Goal: Task Accomplishment & Management: Manage account settings

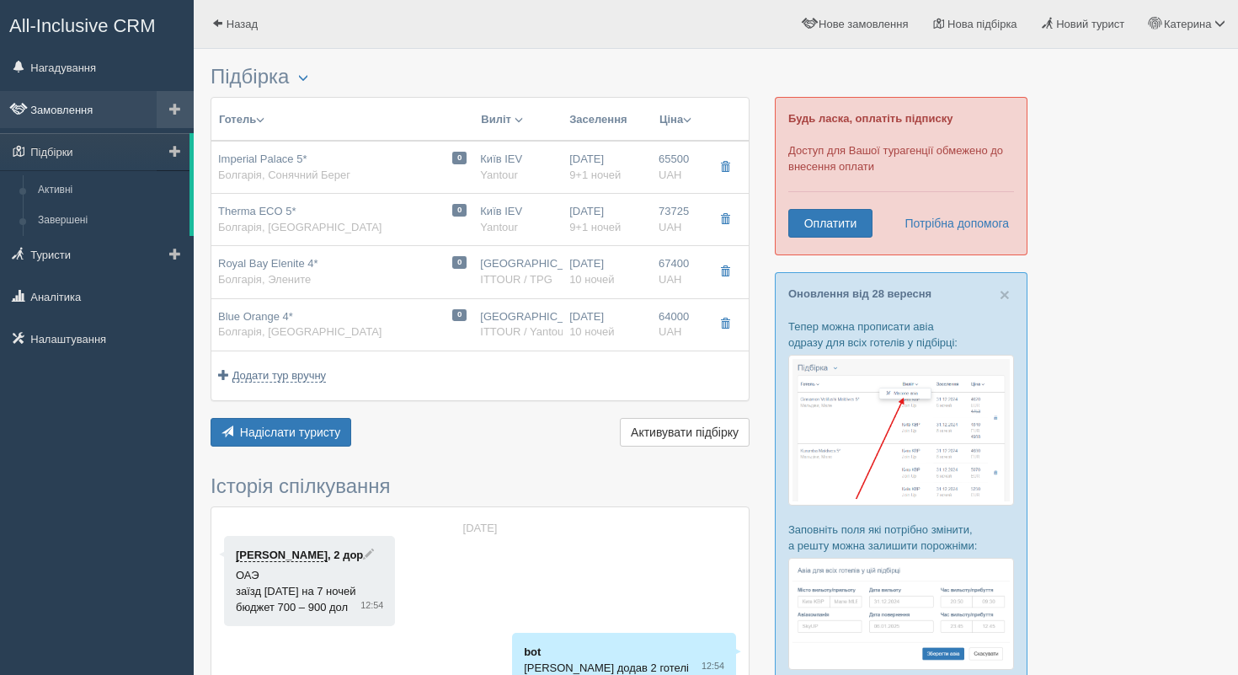
click at [83, 104] on link "Замовлення" at bounding box center [97, 109] width 194 height 37
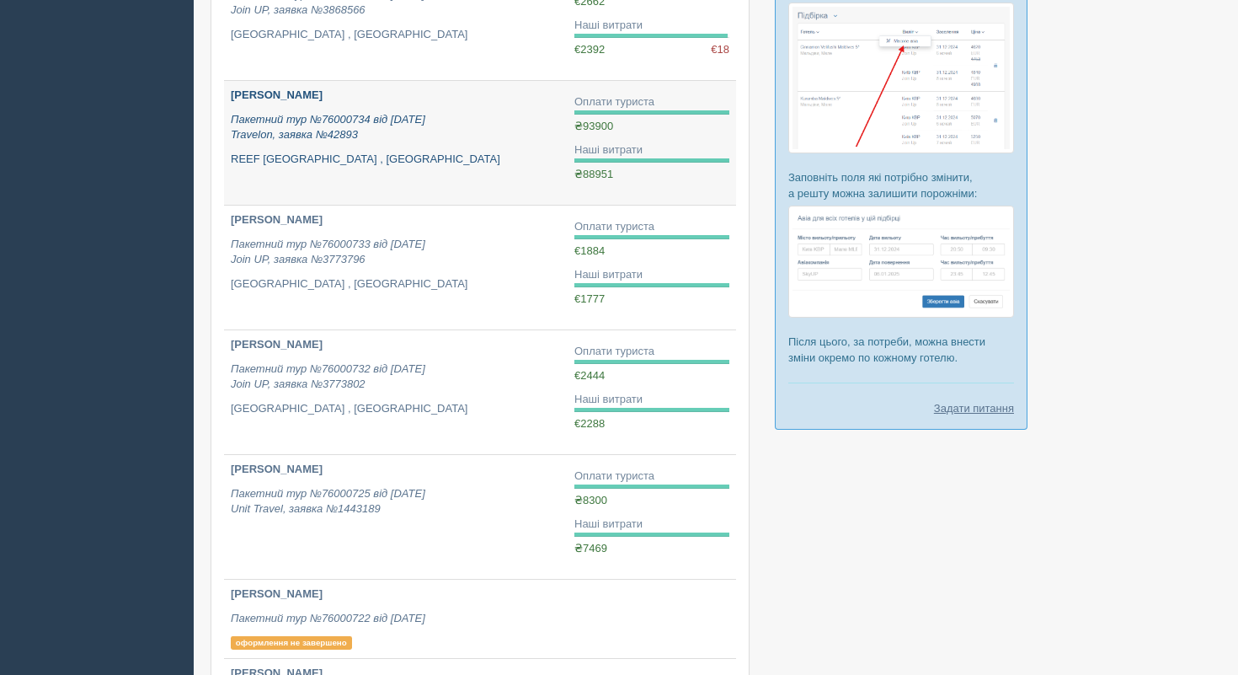
scroll to position [361, 0]
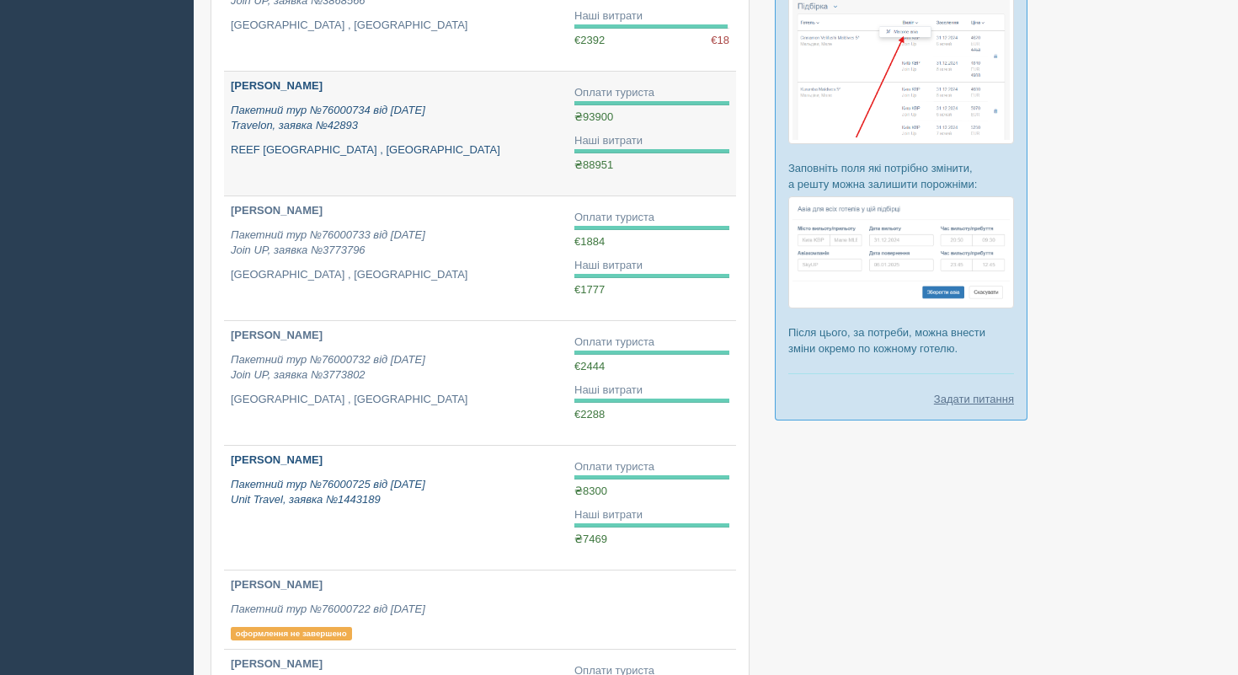
click at [408, 499] on p "Пакетний тур №76000725 від 09.06.2025 Unit Travel, заявка №1443189" at bounding box center [396, 492] width 330 height 31
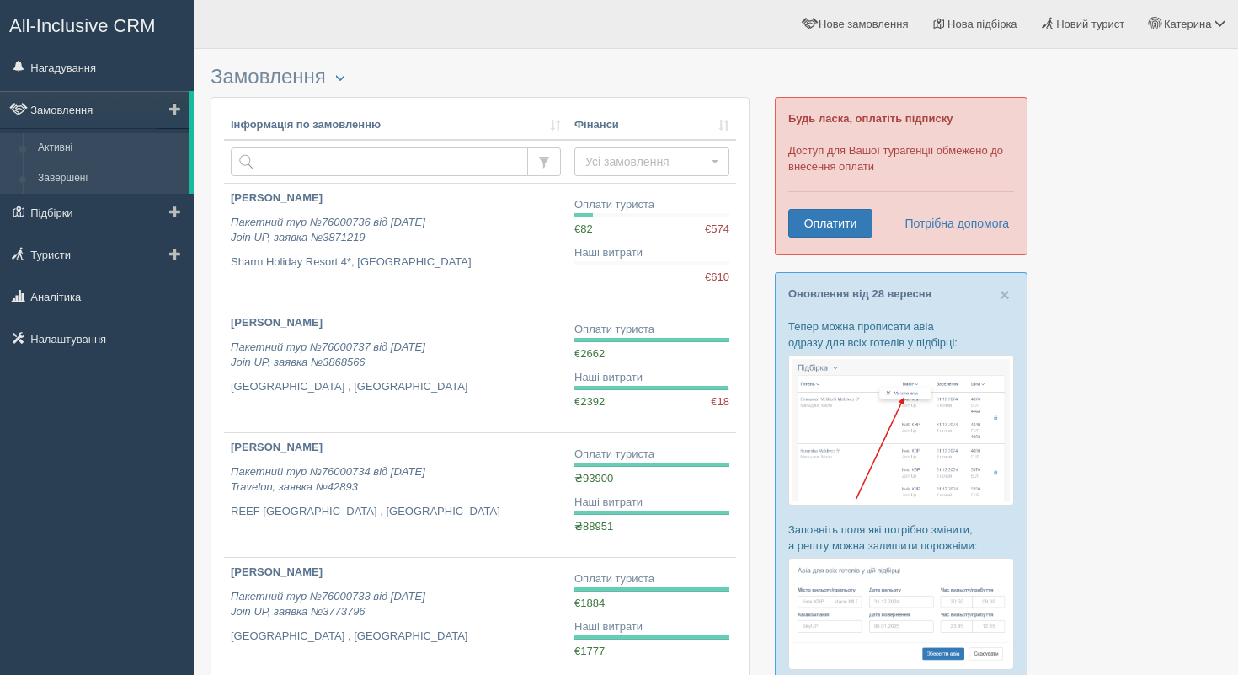
click at [96, 187] on link "Завершені" at bounding box center [109, 178] width 159 height 30
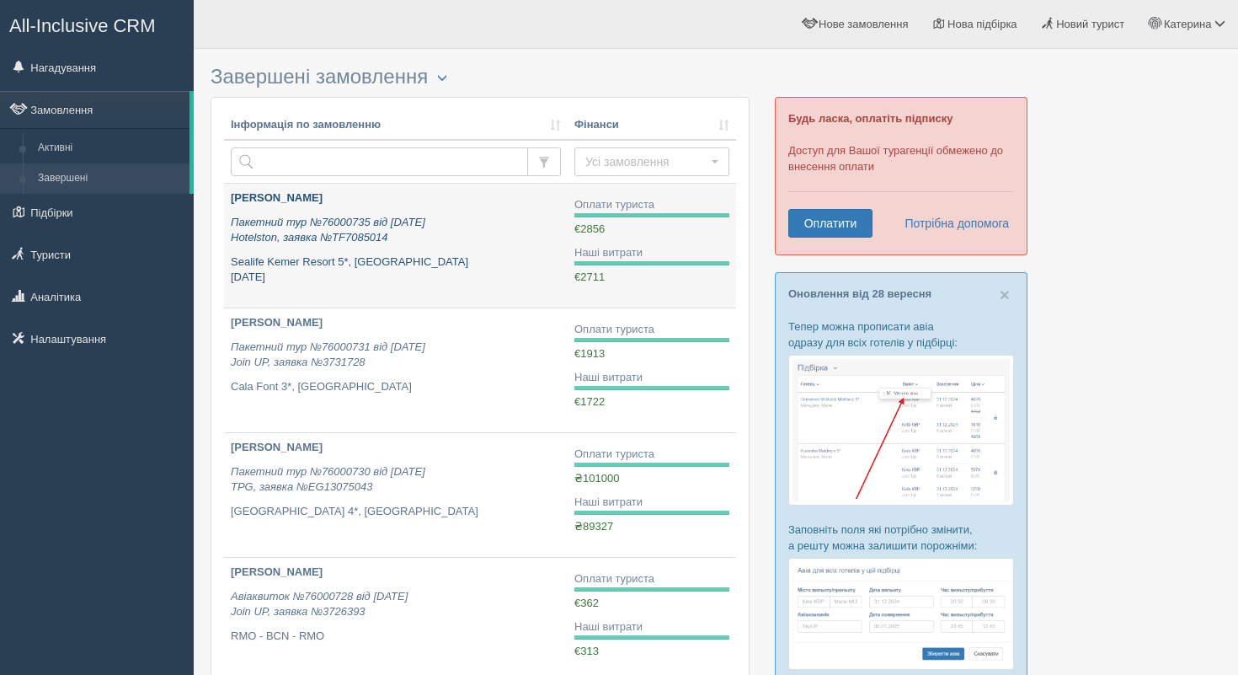
click at [365, 253] on div "[PERSON_NAME] Пакетний тур №76000735 від [DATE] Hotelston, заявка №TF7085014 [G…" at bounding box center [396, 237] width 330 height 95
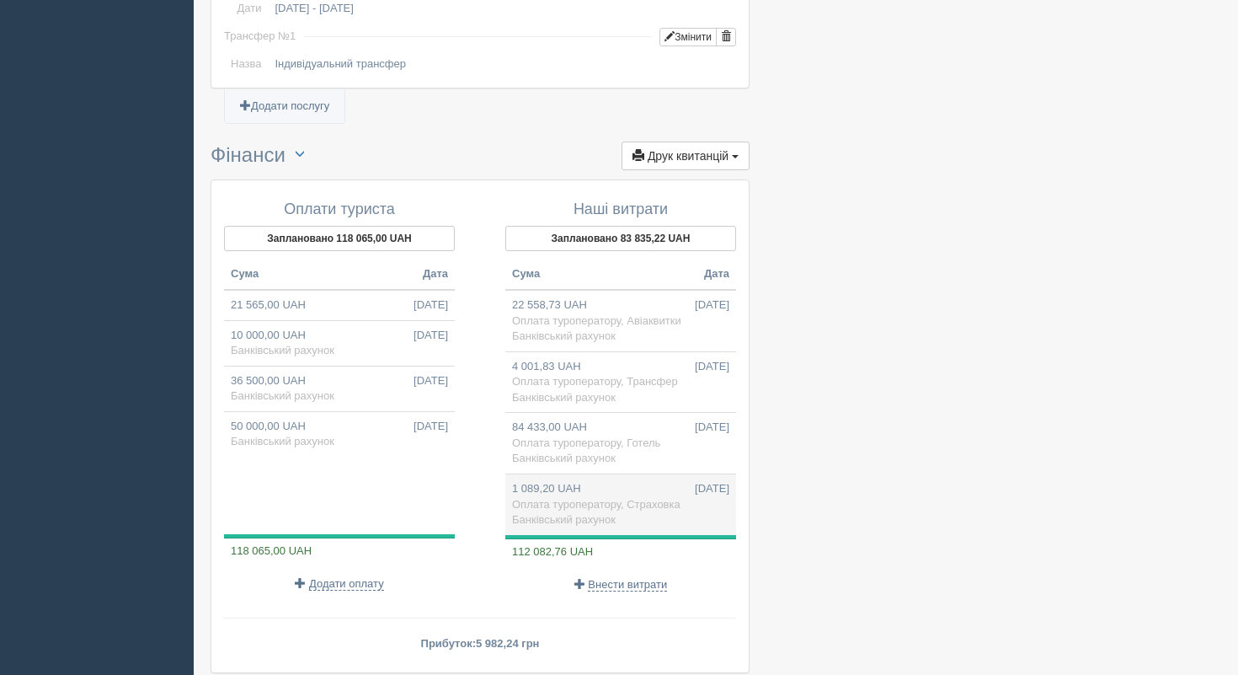
click at [636, 490] on td "1 089,20 UAH 05.09.2025 Оплата туроператору, Страховка Банківський рахунок" at bounding box center [620, 504] width 231 height 61
type input "1089.20"
type input "41.33"
select select "1189"
type input "Страховка"
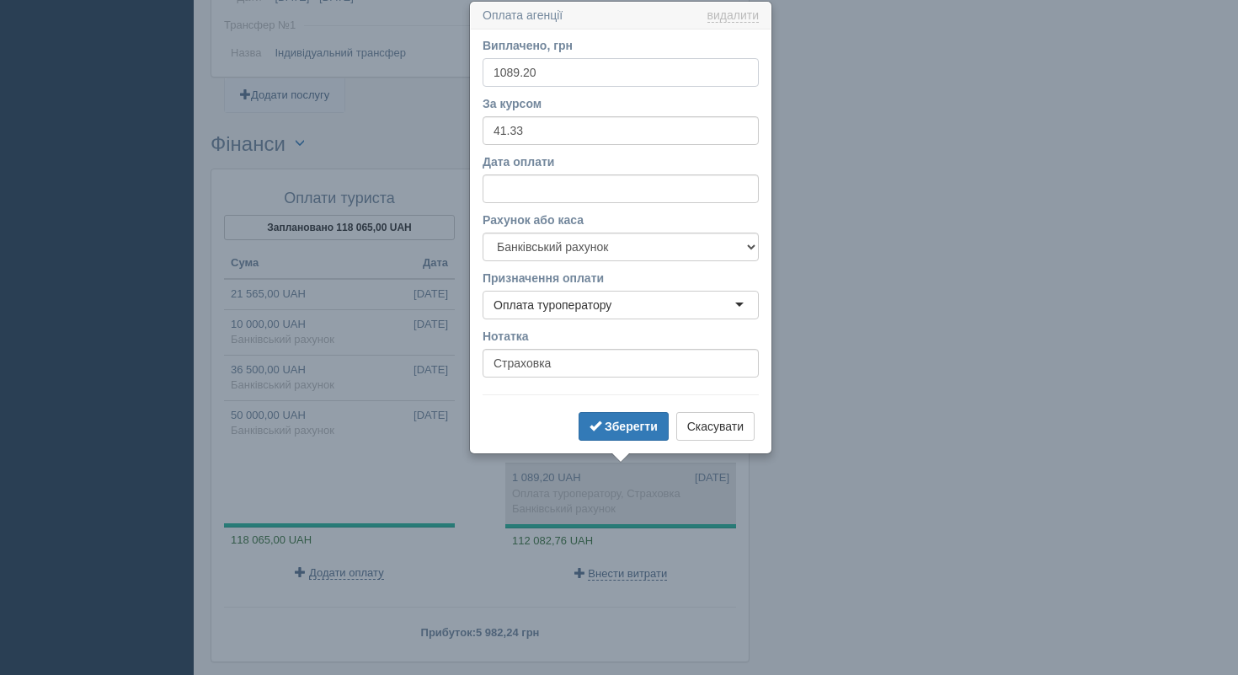
scroll to position [1433, 0]
drag, startPoint x: 556, startPoint y: 71, endPoint x: 398, endPoint y: 61, distance: 158.6
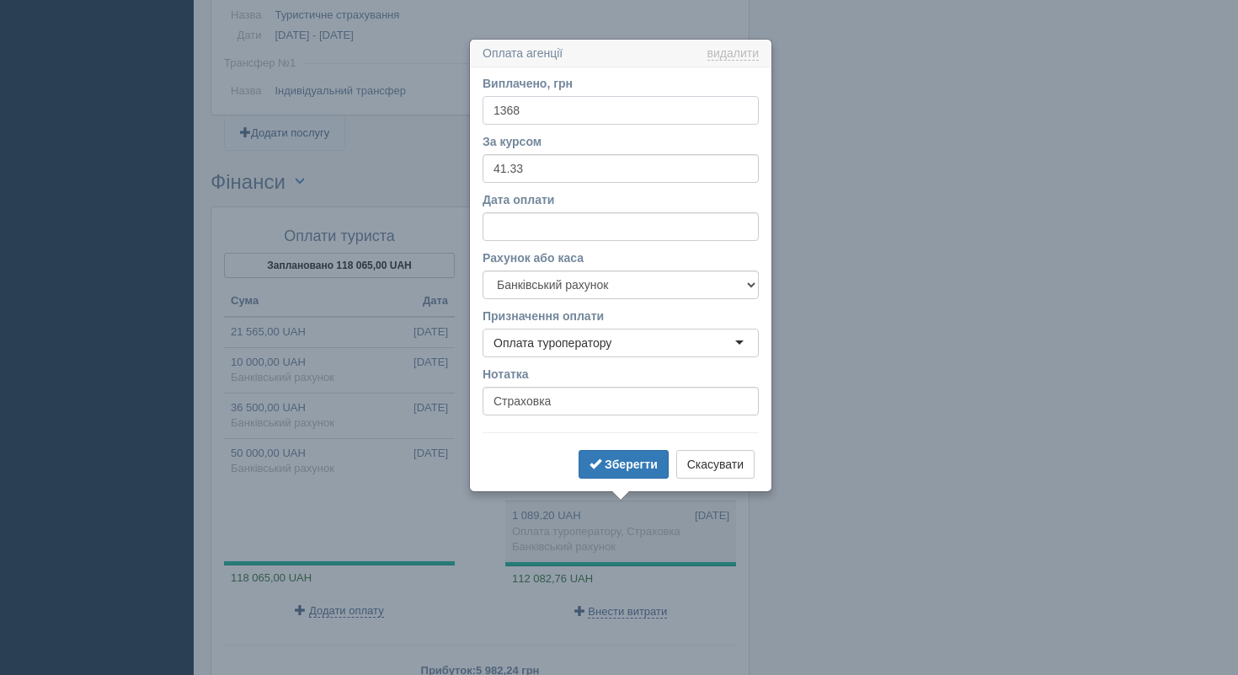
scroll to position [1384, 0]
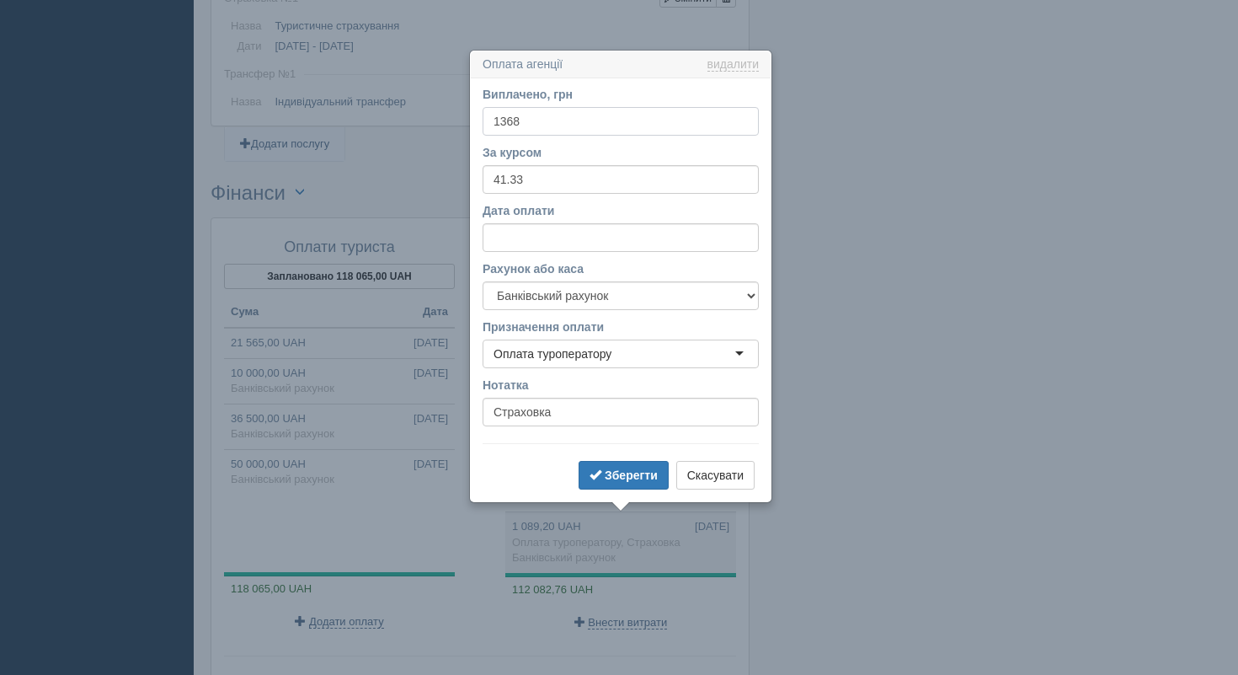
type input "1368"
click at [532, 235] on input "Дата оплати" at bounding box center [621, 237] width 276 height 29
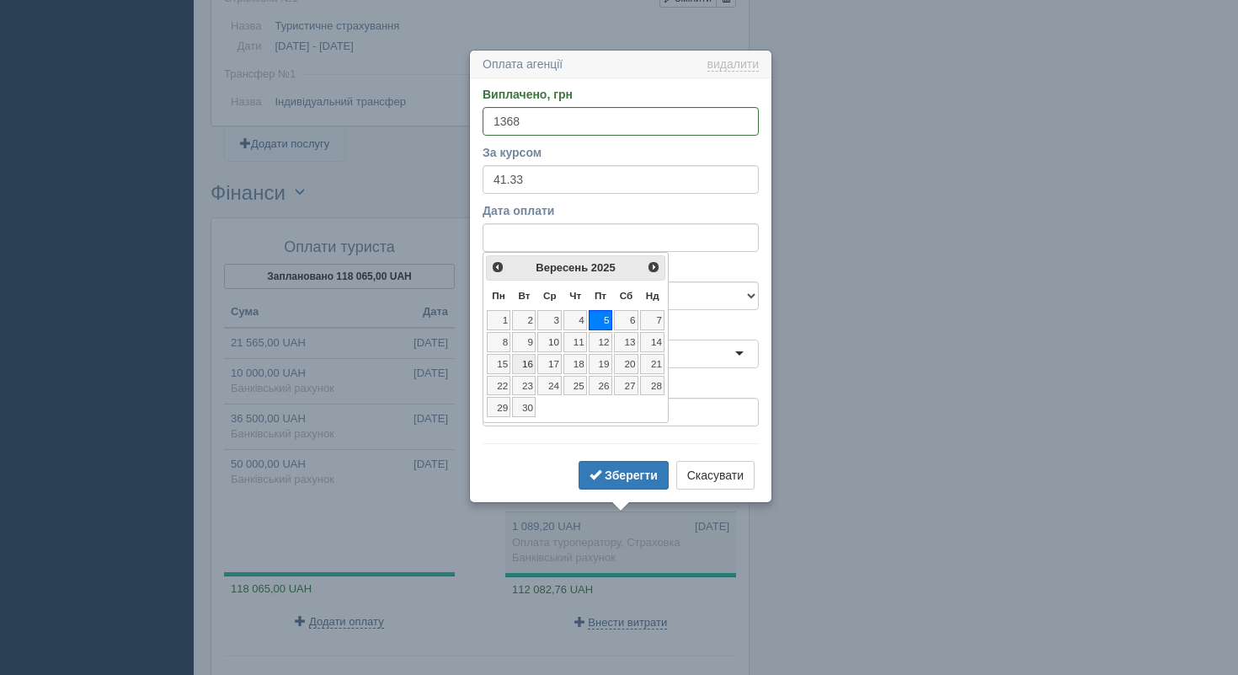
click at [532, 366] on link "16" at bounding box center [524, 364] width 24 height 20
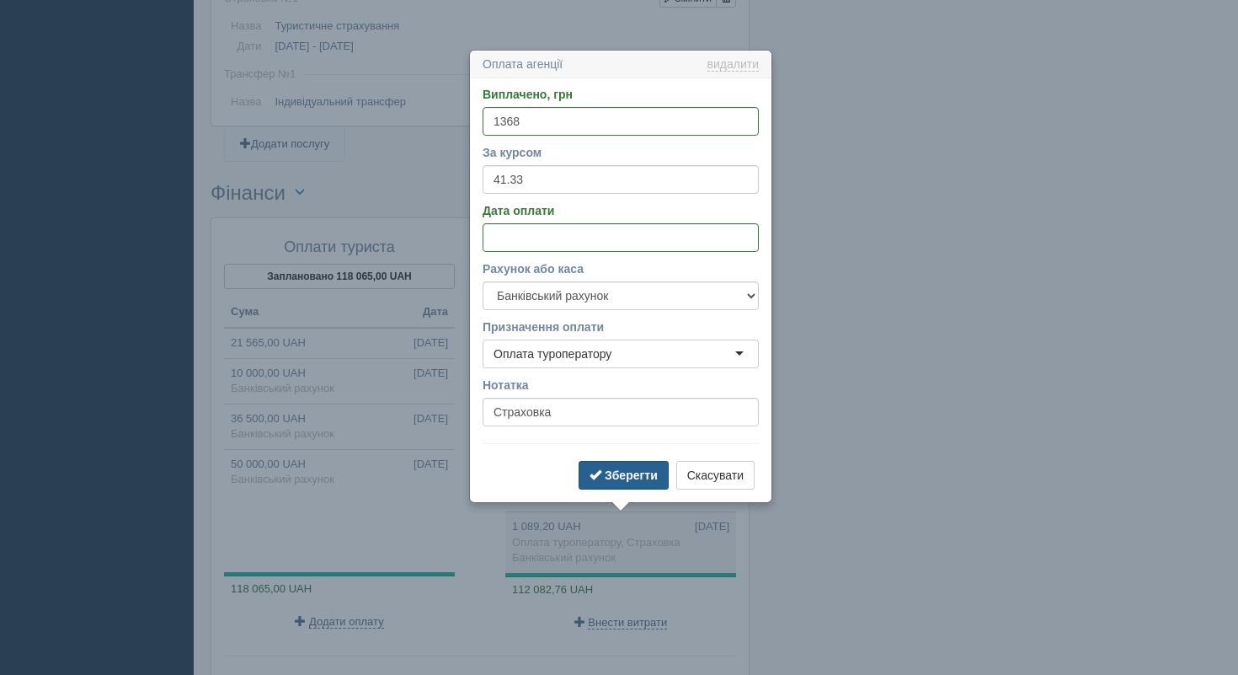
click at [619, 478] on b "Зберегти" at bounding box center [631, 474] width 53 height 13
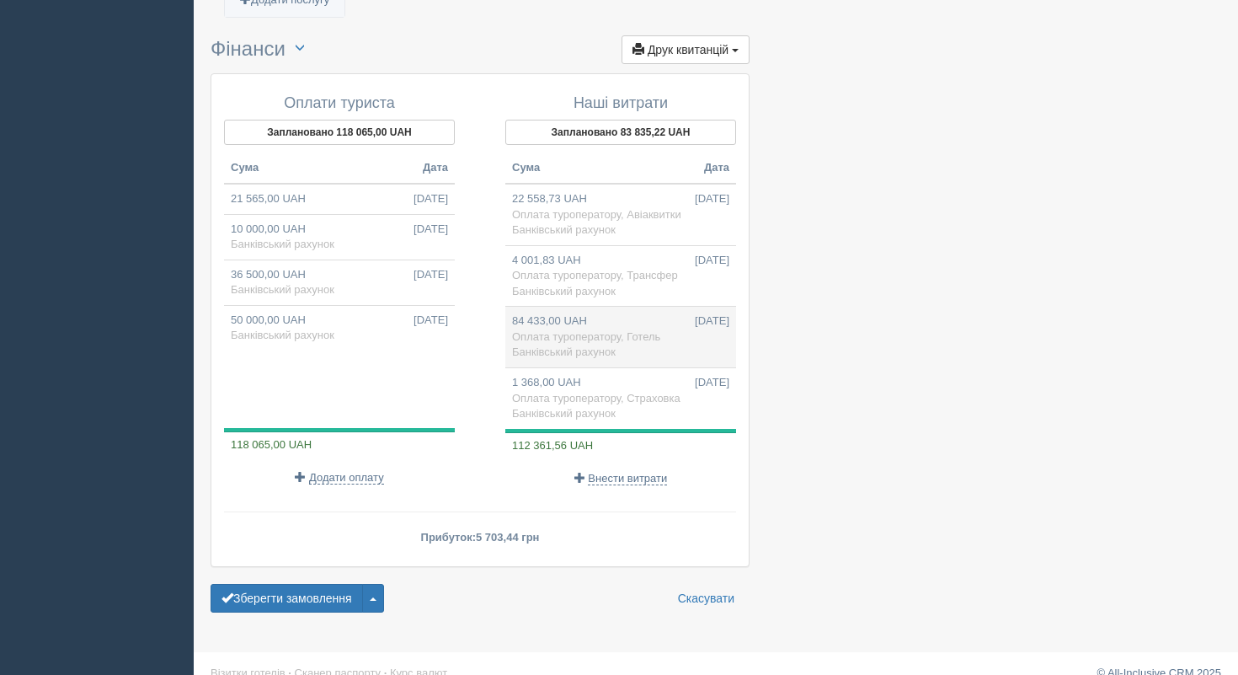
scroll to position [1550, 0]
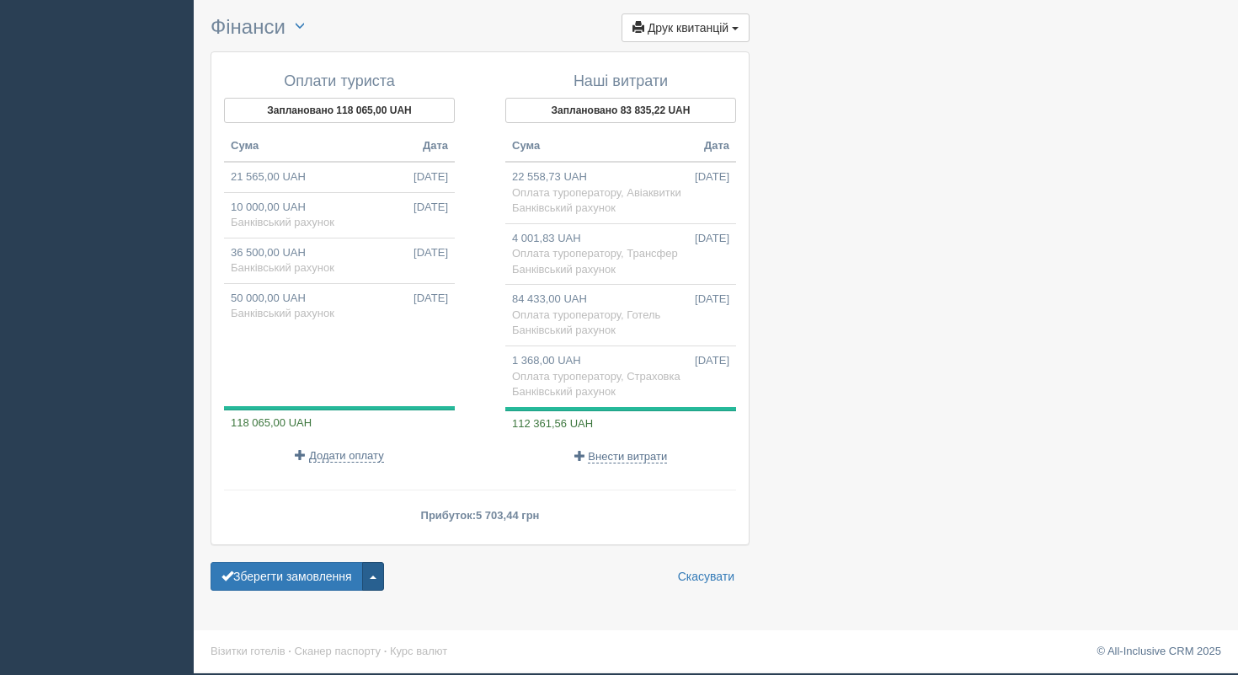
click at [382, 573] on button "button" at bounding box center [373, 576] width 22 height 29
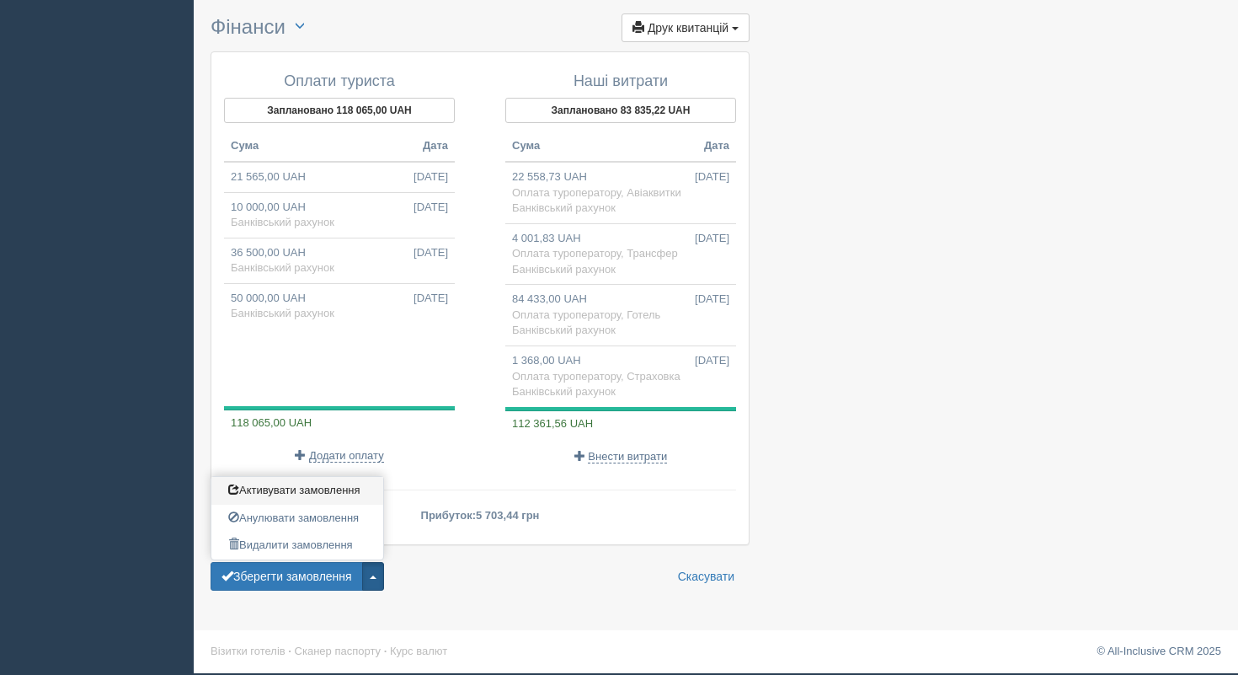
click at [318, 493] on span "Активувати замовлення" at bounding box center [294, 489] width 132 height 13
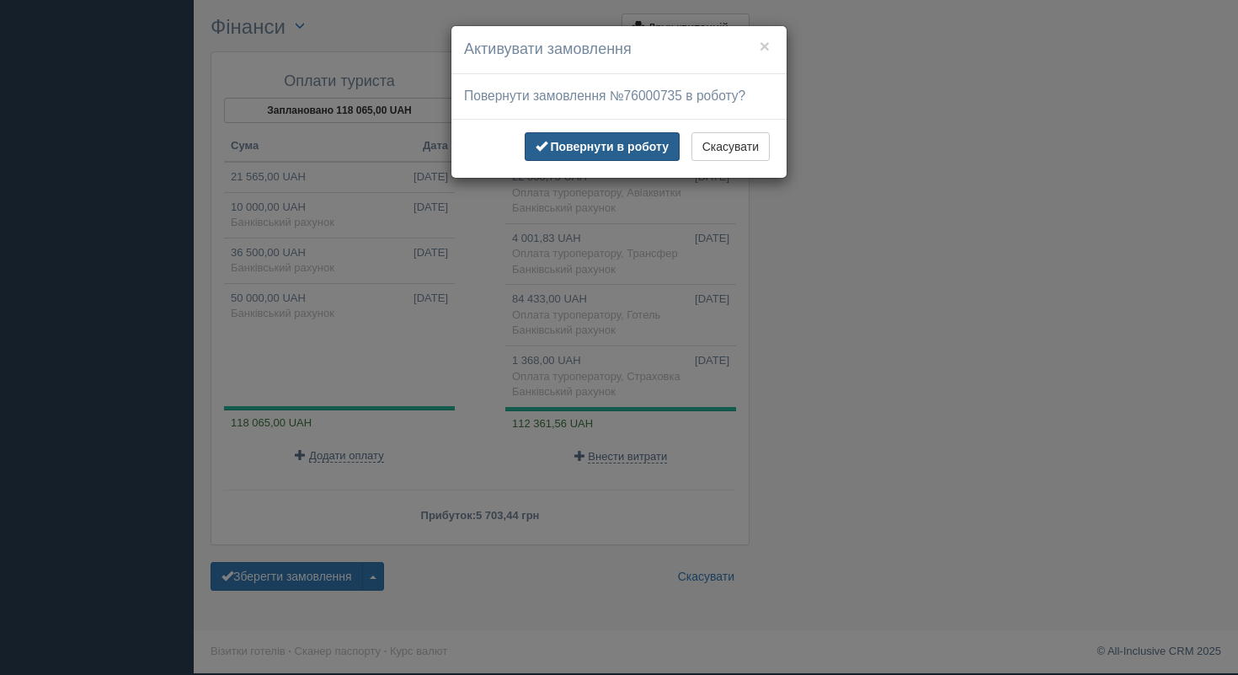
click at [580, 141] on b "Повернути в роботу" at bounding box center [609, 146] width 119 height 13
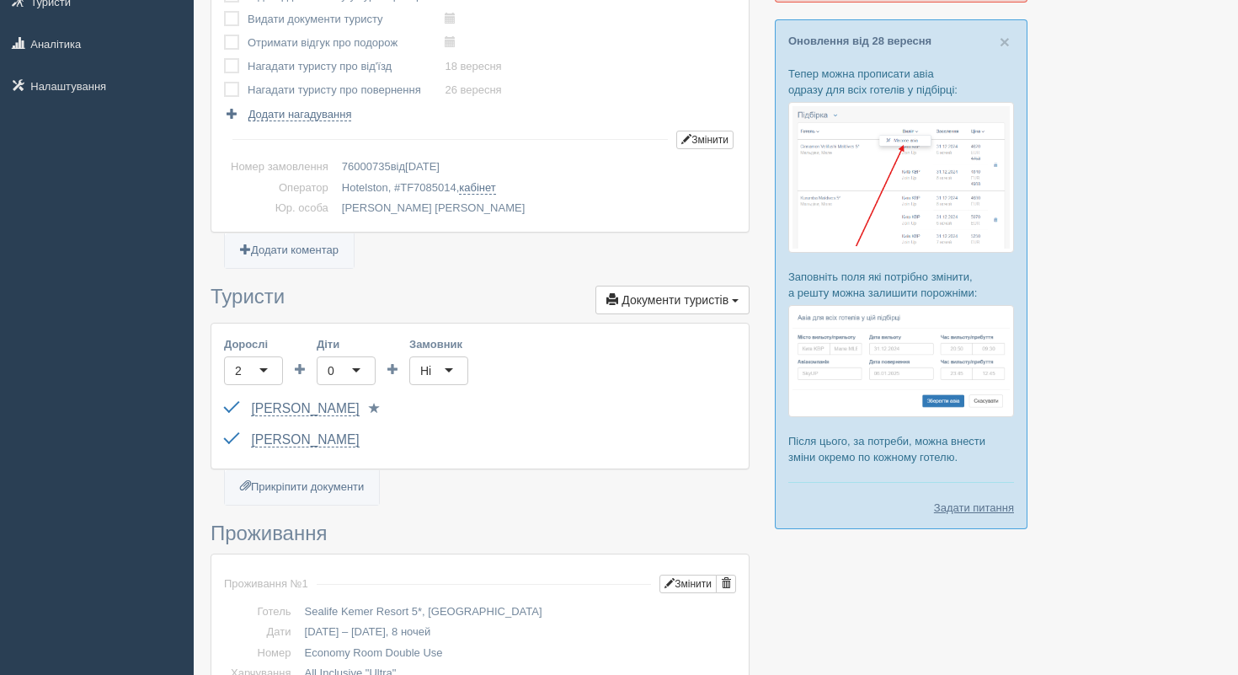
scroll to position [0, 0]
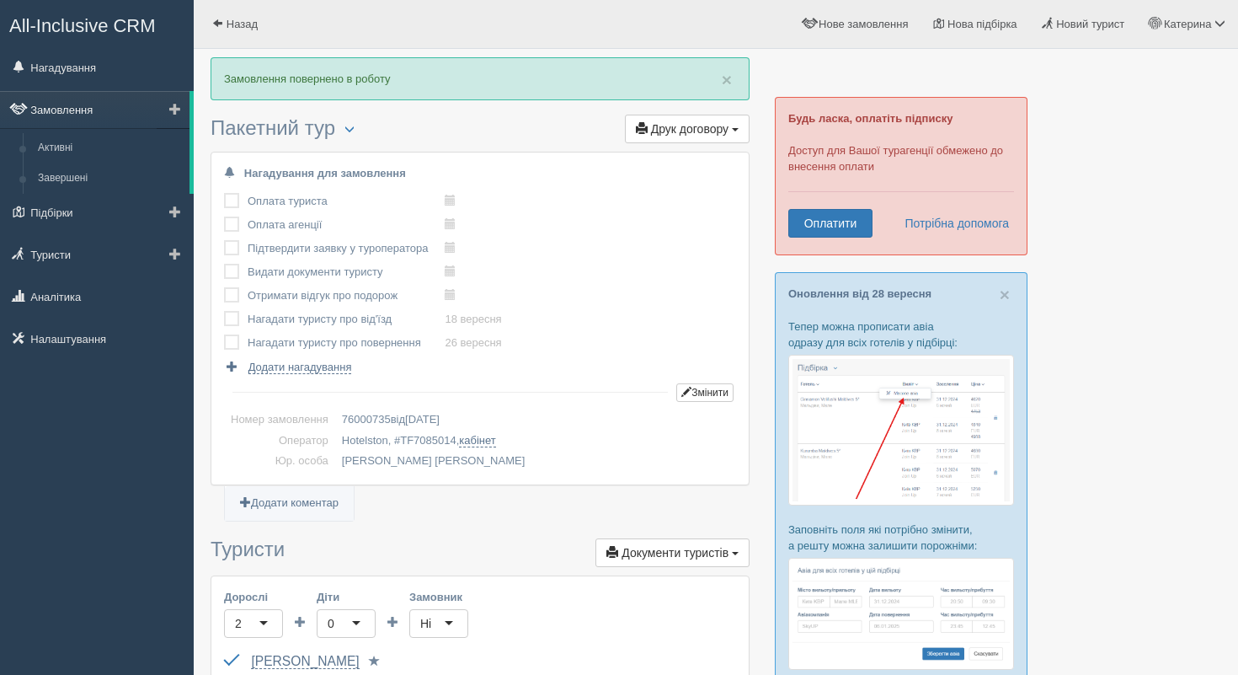
click at [73, 101] on link "Замовлення" at bounding box center [95, 109] width 190 height 37
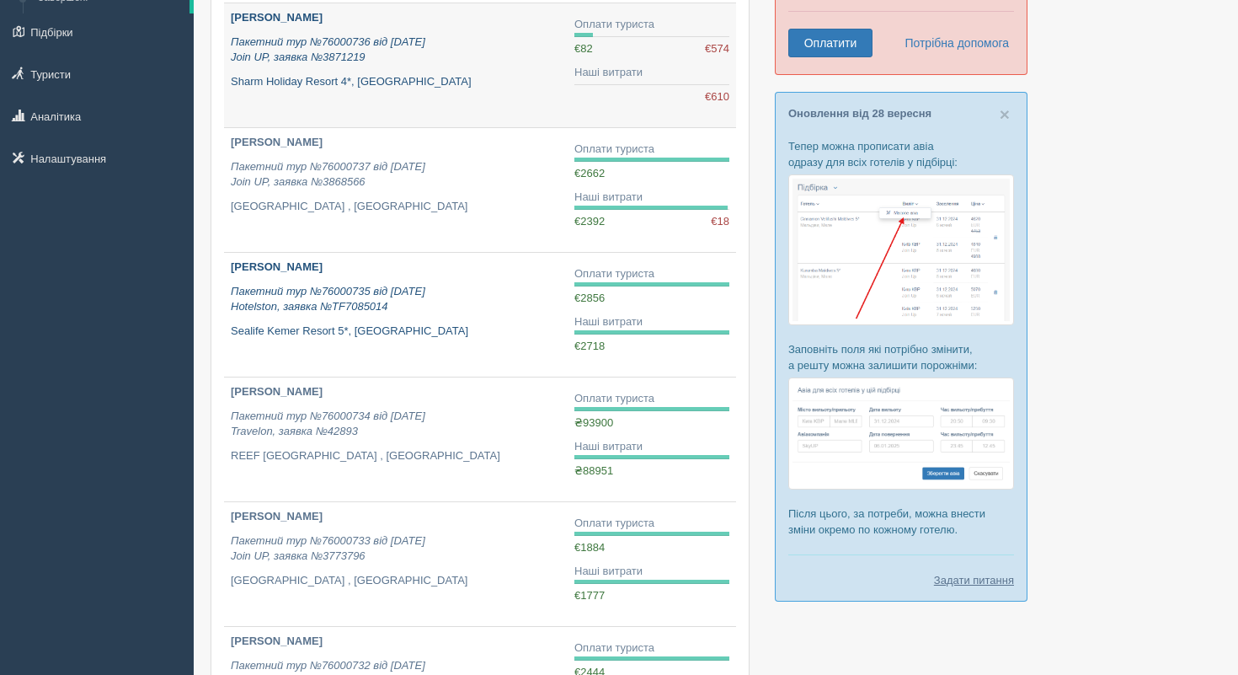
click at [323, 271] on b "[PERSON_NAME]" at bounding box center [277, 266] width 92 height 13
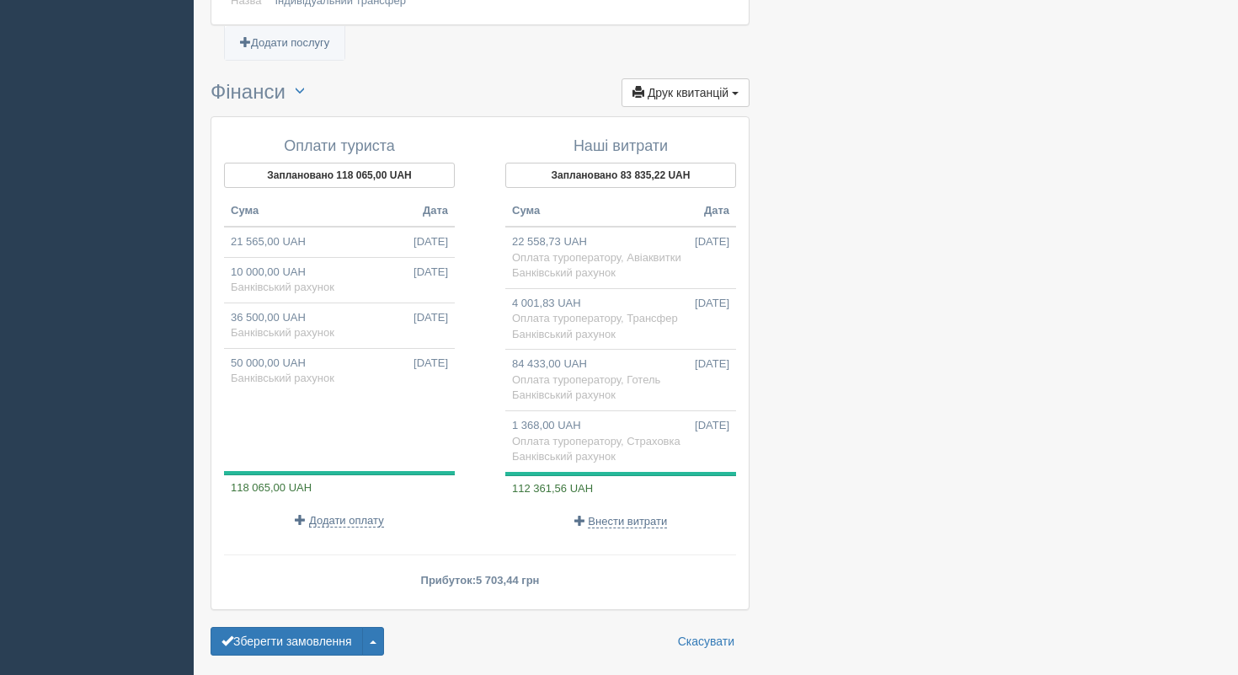
scroll to position [1550, 0]
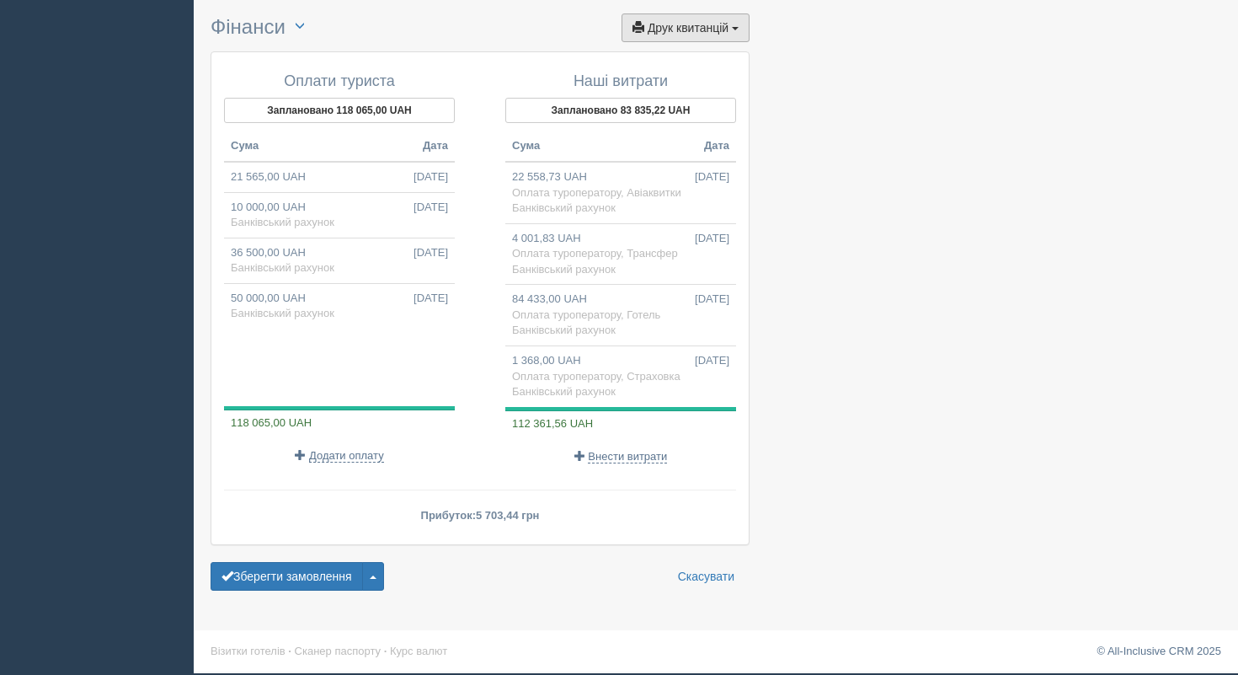
click at [714, 26] on span "Друк квитанцій" at bounding box center [688, 27] width 81 height 13
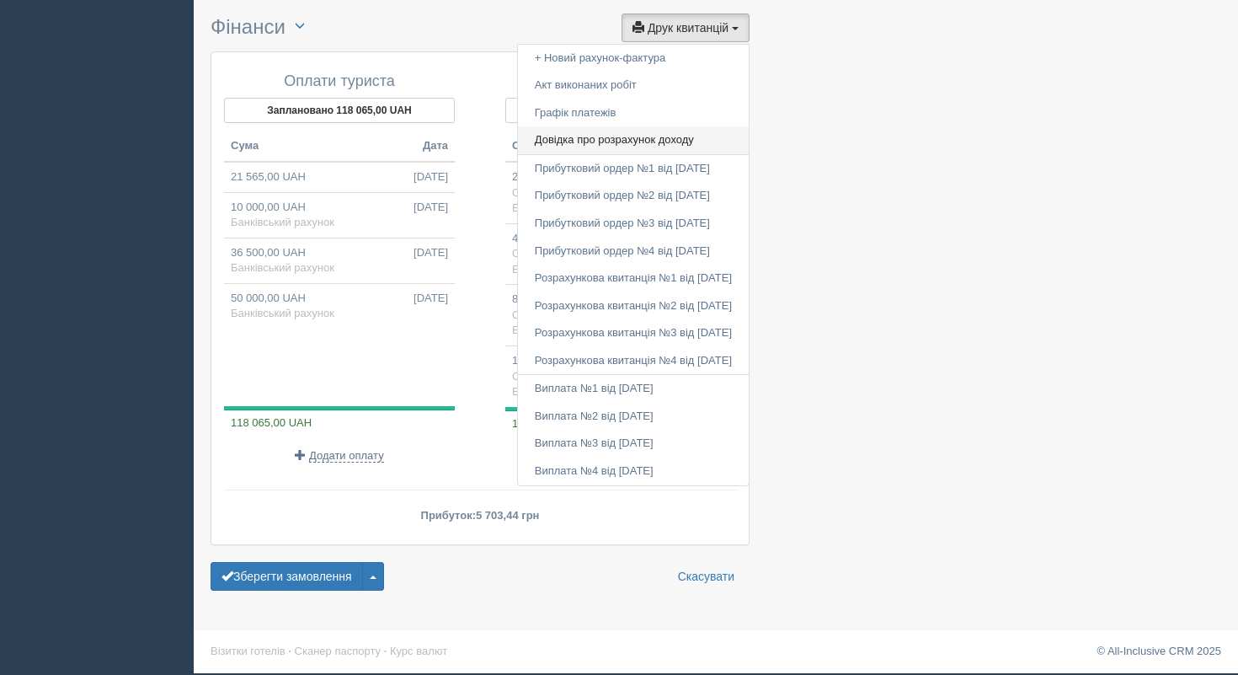
click at [566, 131] on link "Довідка про розрахунок доходу" at bounding box center [633, 140] width 231 height 28
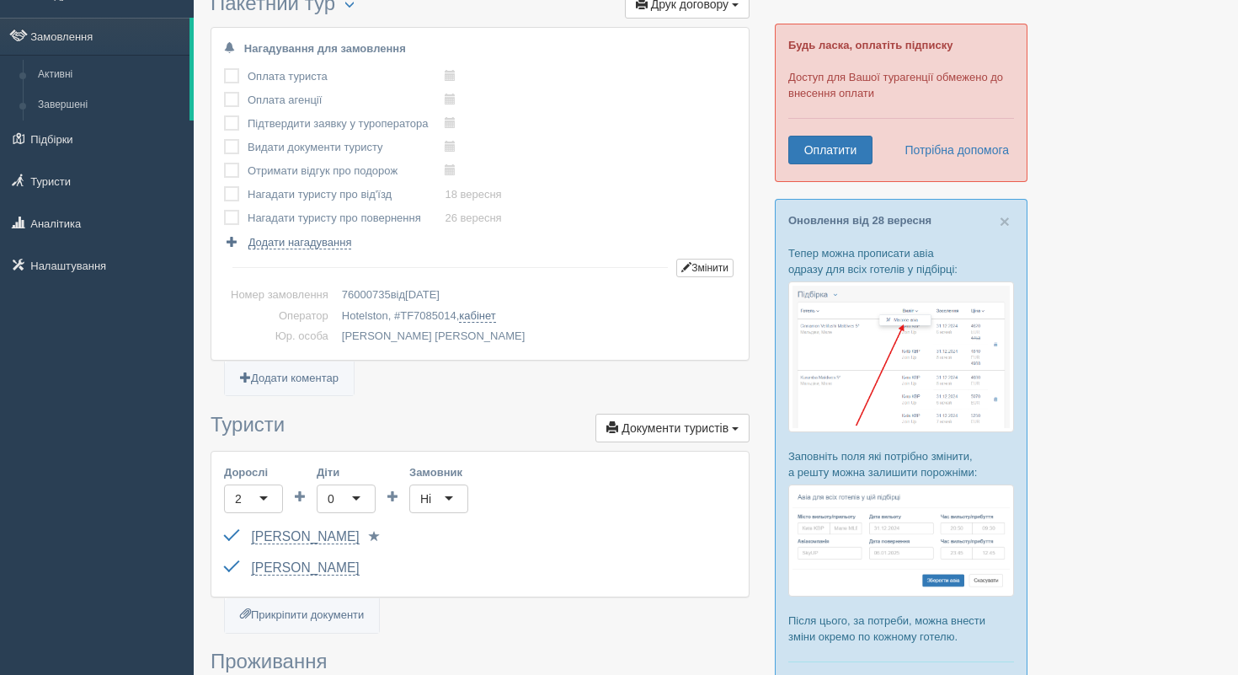
scroll to position [48, 0]
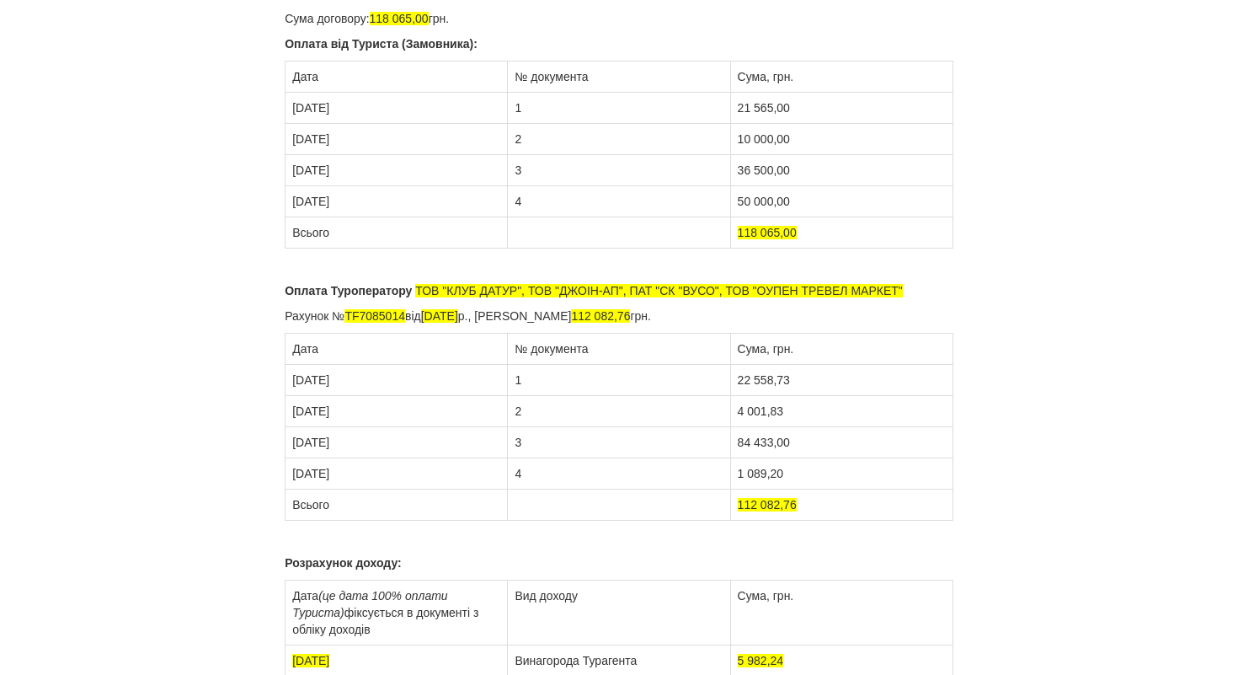
scroll to position [161, 0]
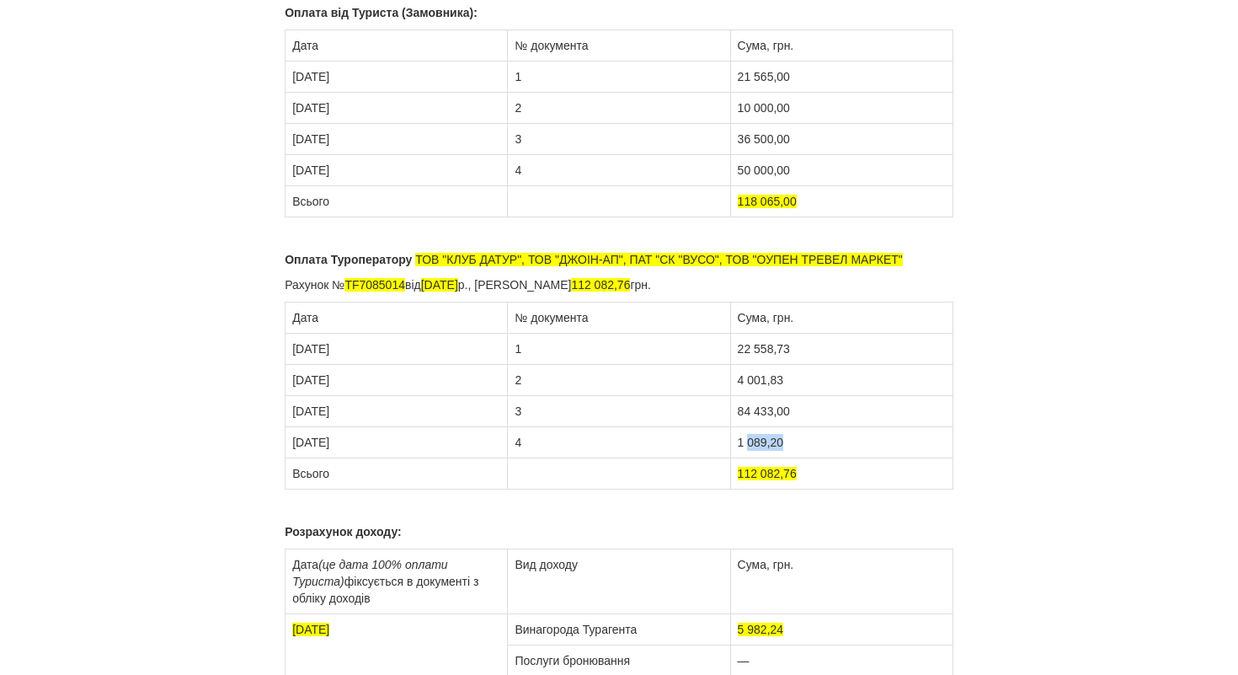
drag, startPoint x: 805, startPoint y: 443, endPoint x: 749, endPoint y: 441, distance: 56.5
click at [749, 441] on td "1 089,20" at bounding box center [841, 442] width 222 height 31
click at [825, 483] on td "112 082,76" at bounding box center [841, 473] width 222 height 31
click at [782, 472] on span "112 082,76" at bounding box center [767, 473] width 59 height 13
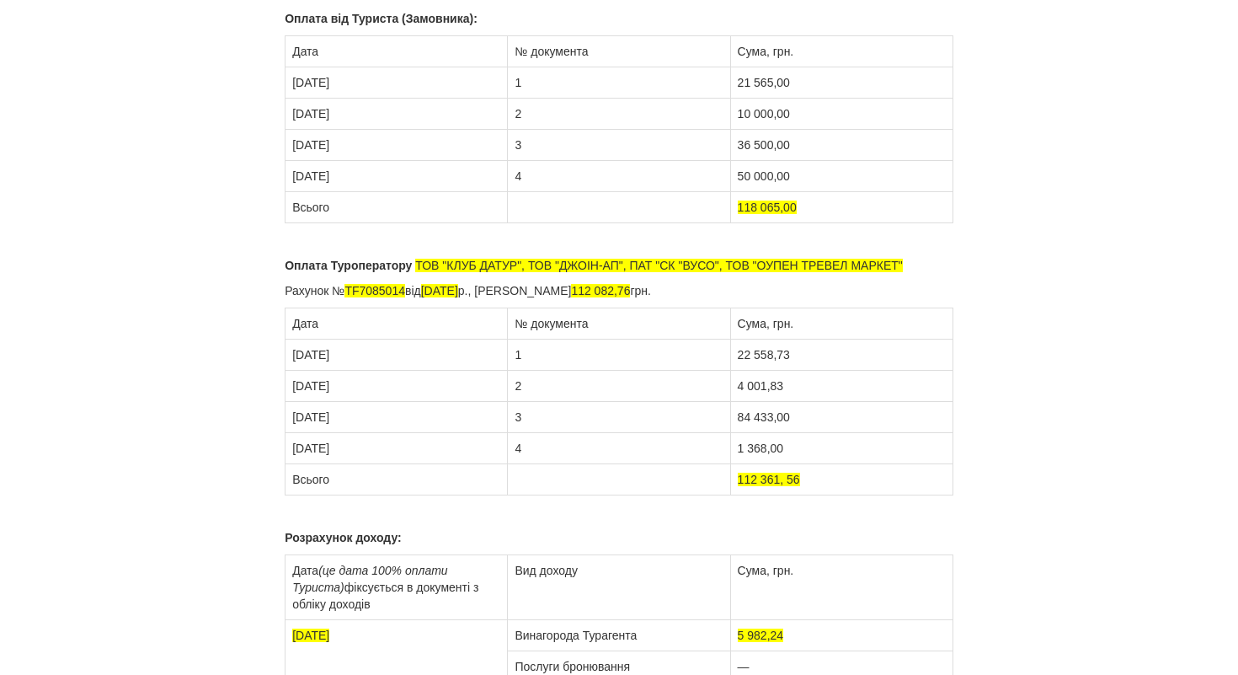
click at [921, 536] on p "Розрахунок доходу:" at bounding box center [619, 537] width 669 height 17
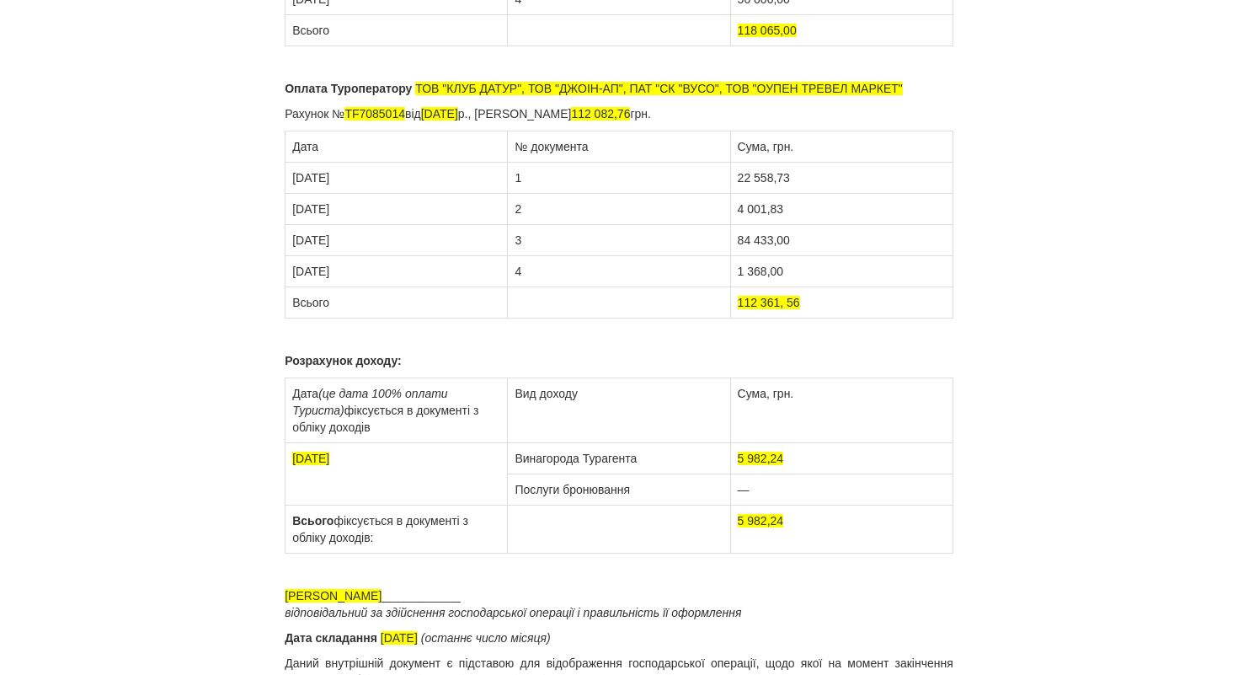
scroll to position [334, 0]
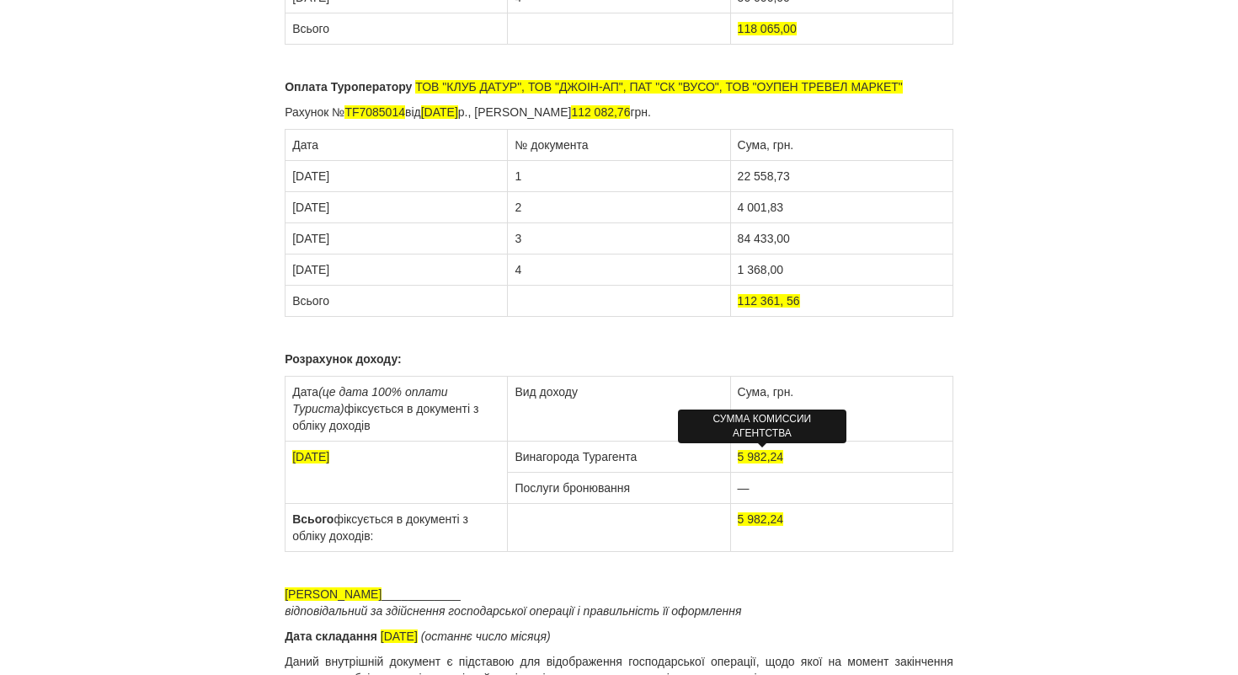
click at [773, 453] on span "5 982,24" at bounding box center [761, 456] width 46 height 13
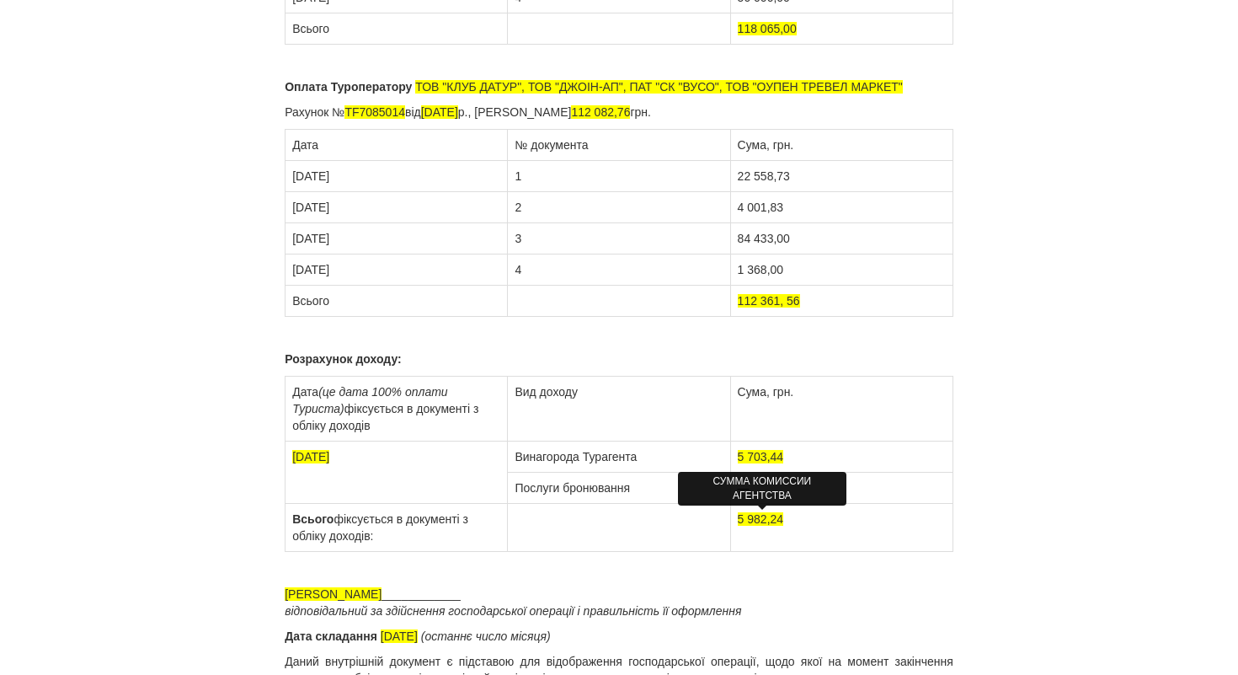
drag, startPoint x: 770, startPoint y: 517, endPoint x: 802, endPoint y: 520, distance: 32.2
click at [770, 517] on span "5 982,24" at bounding box center [761, 518] width 46 height 13
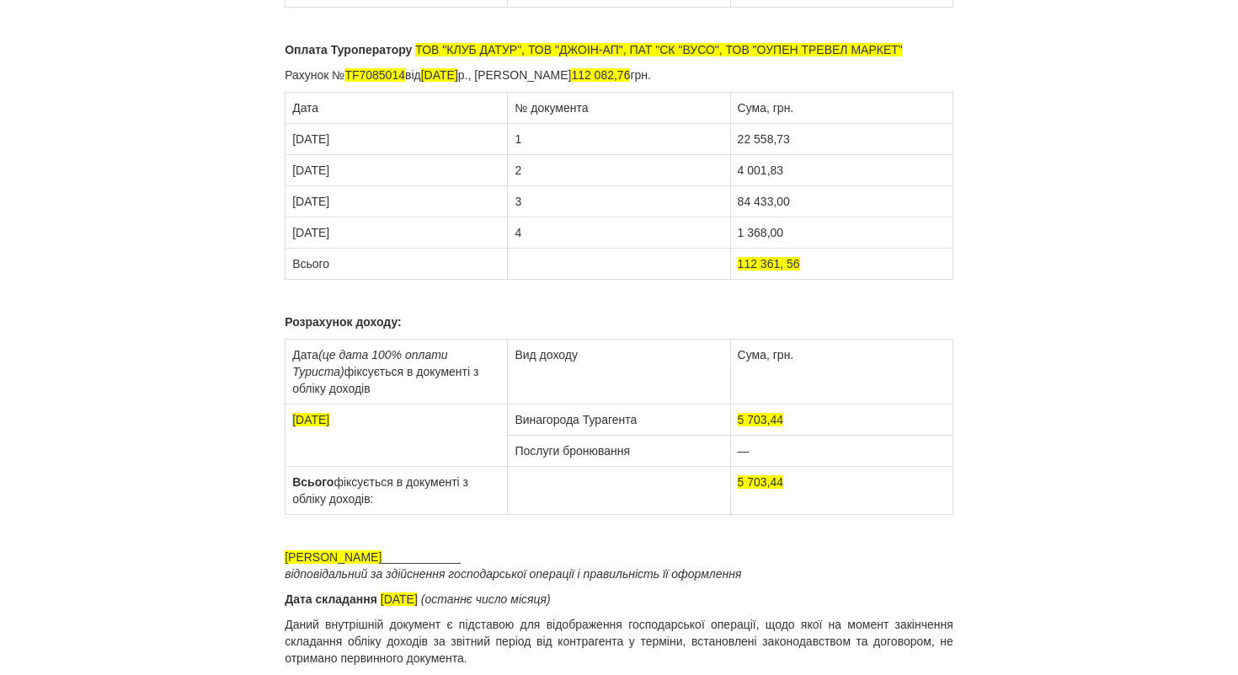
click at [925, 409] on td "5 703,44" at bounding box center [841, 419] width 222 height 31
drag, startPoint x: 306, startPoint y: 229, endPoint x: 332, endPoint y: 232, distance: 26.3
click at [306, 229] on td "05.09.2025" at bounding box center [397, 232] width 222 height 31
click at [447, 360] on icon "(це дата 100% оплати Туриста)" at bounding box center [369, 363] width 155 height 30
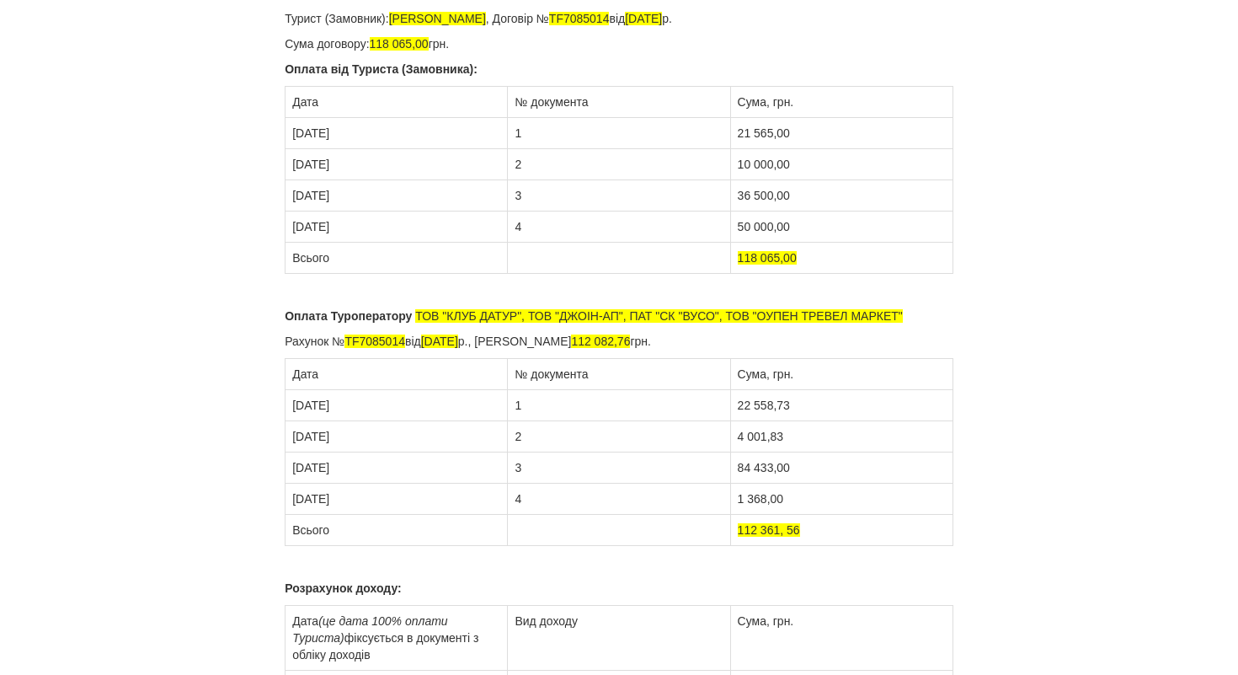
scroll to position [0, 0]
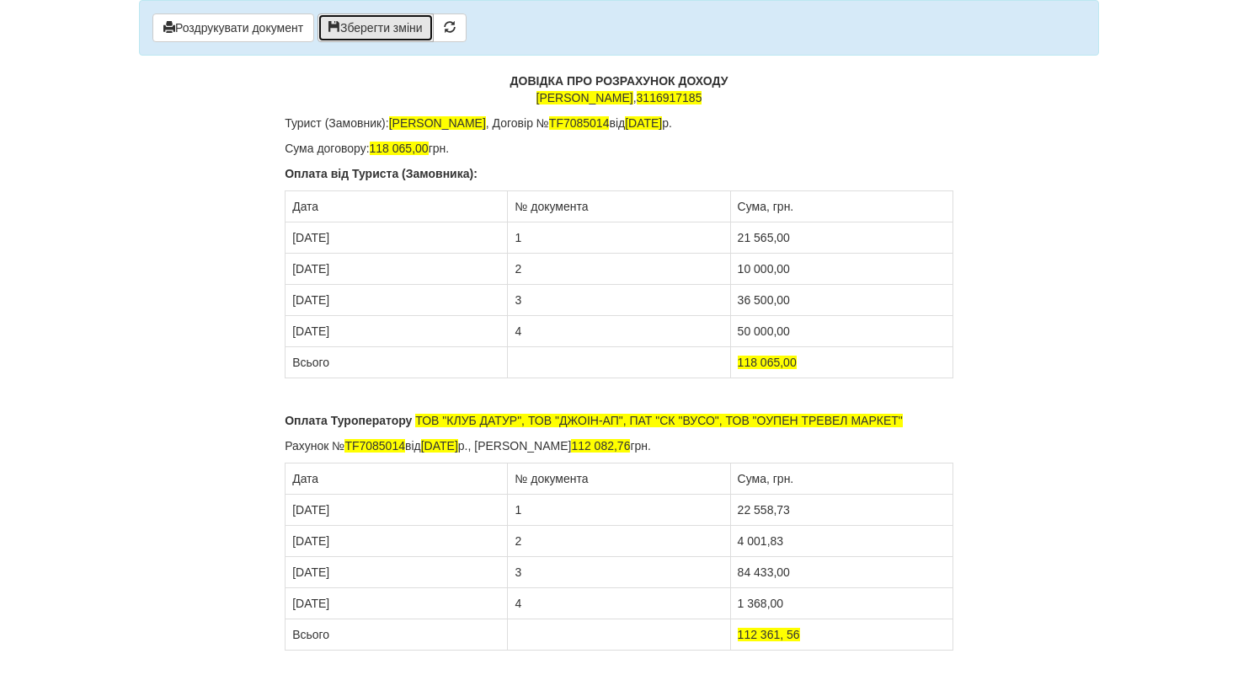
click at [363, 20] on button "Зберегти зміни" at bounding box center [376, 27] width 116 height 29
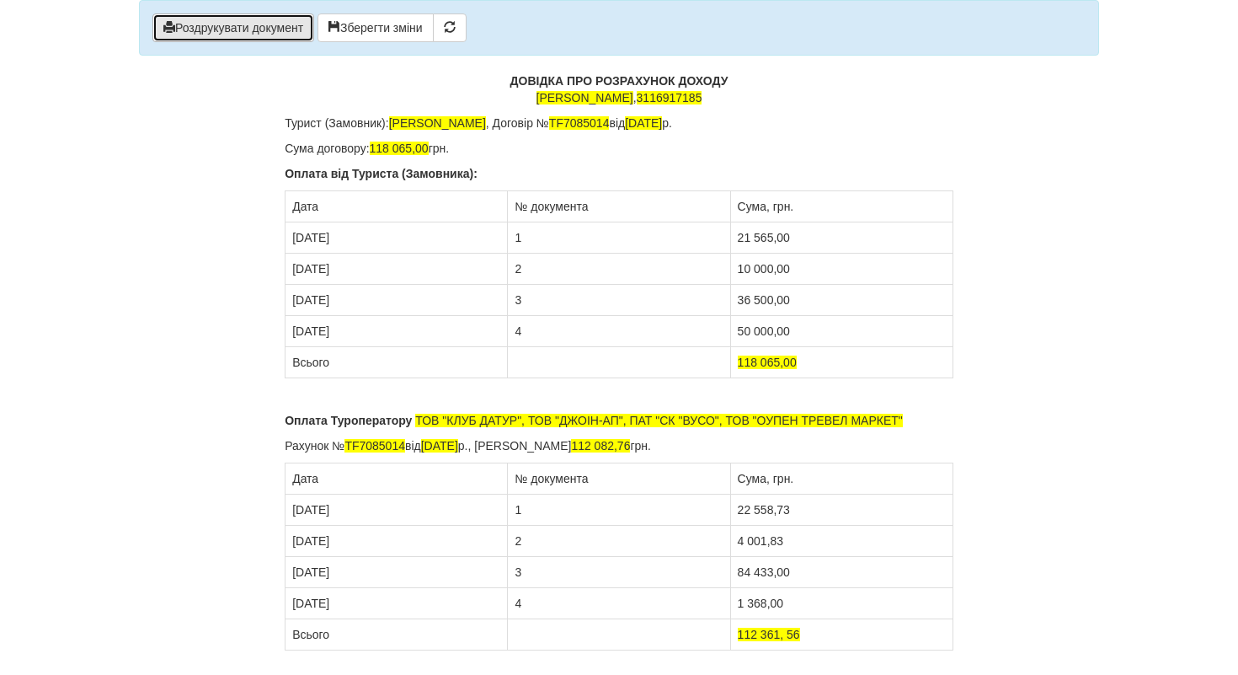
click at [310, 32] on button "Роздрукувати документ" at bounding box center [233, 27] width 162 height 29
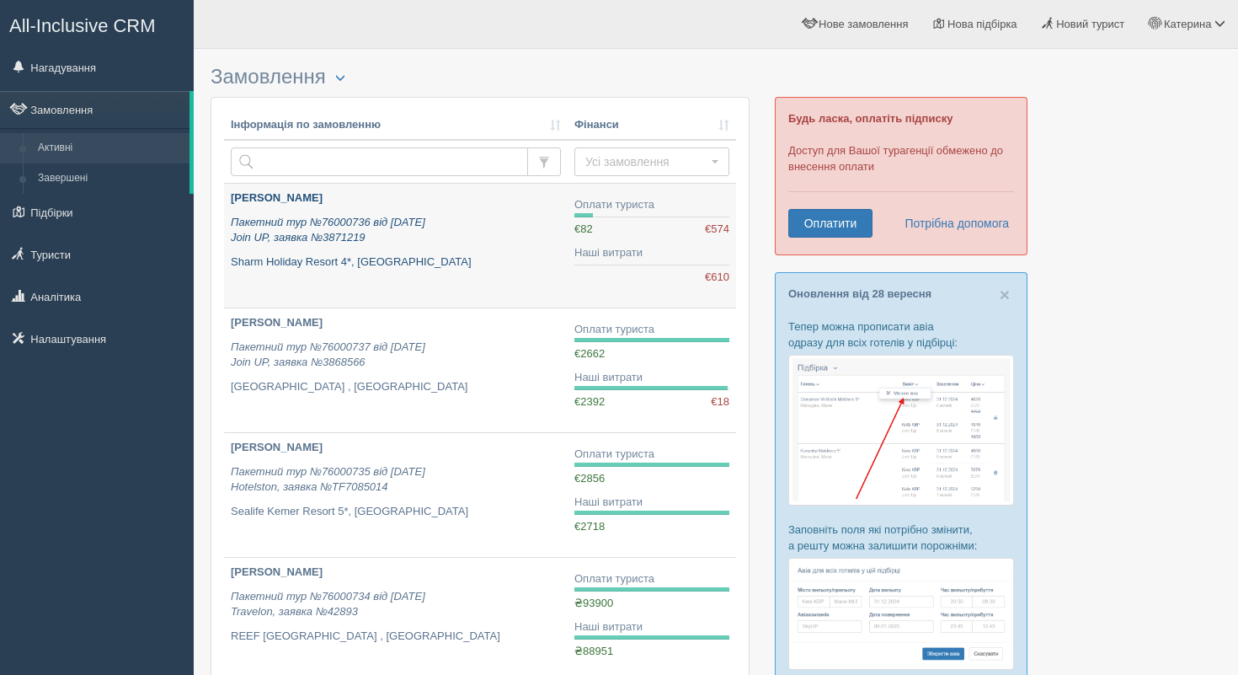
click at [483, 243] on p "Пакетний тур №76000736 від [DATE] Join UP, заявка №3871219" at bounding box center [396, 230] width 330 height 31
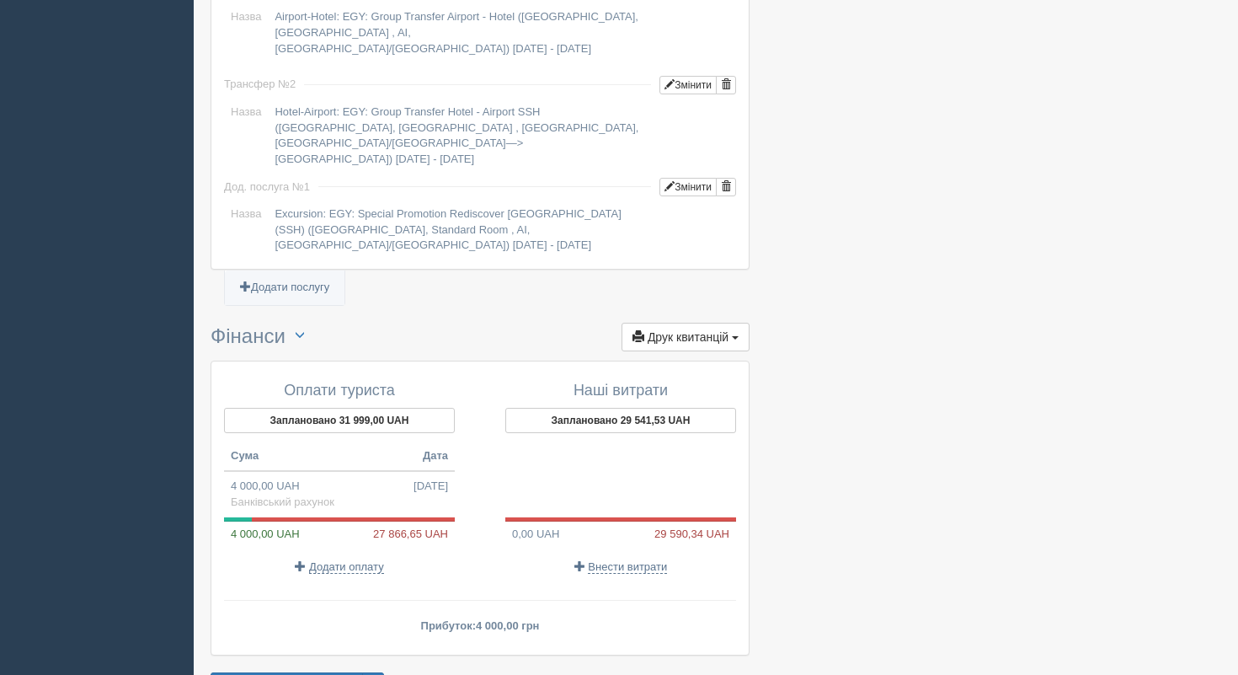
scroll to position [1764, 0]
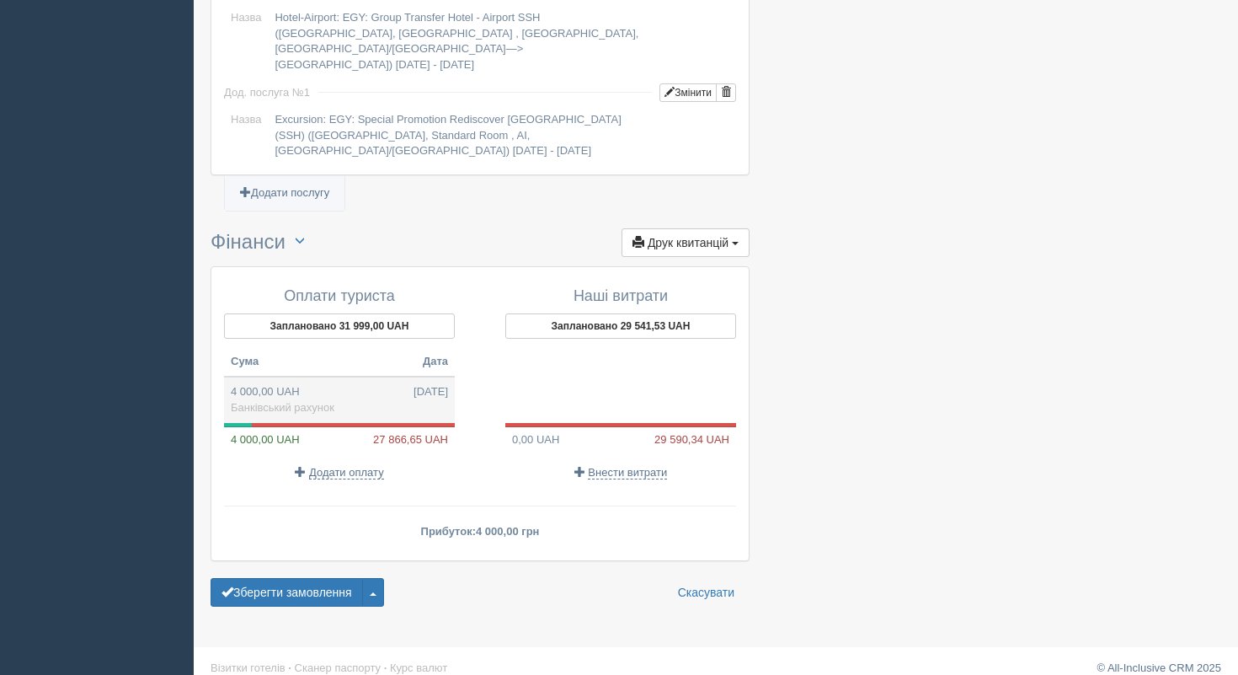
click at [381, 376] on td "4 000,00 UAH [DATE] Банківський рахунок" at bounding box center [339, 398] width 231 height 45
type input "4000.00"
type input "48.73"
select select "1189"
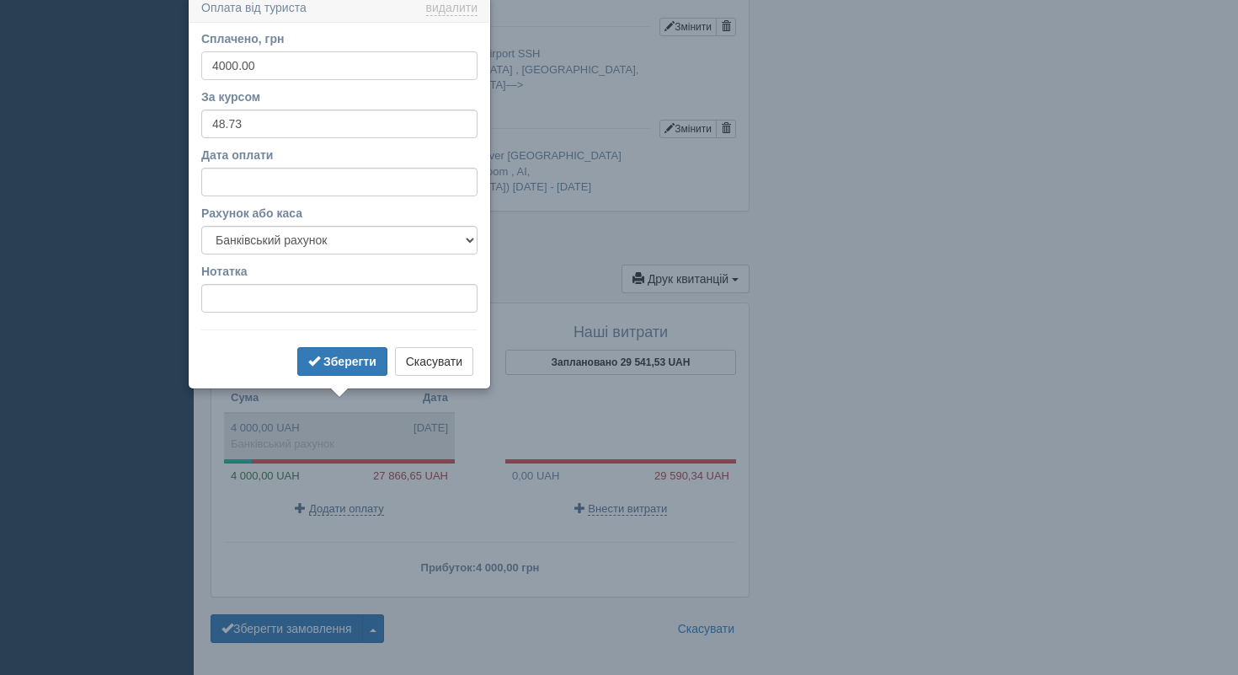
scroll to position [1722, 0]
click at [418, 376] on div "Зберегти Скасувати" at bounding box center [339, 365] width 276 height 33
click at [448, 364] on button "Скасувати" at bounding box center [434, 360] width 78 height 29
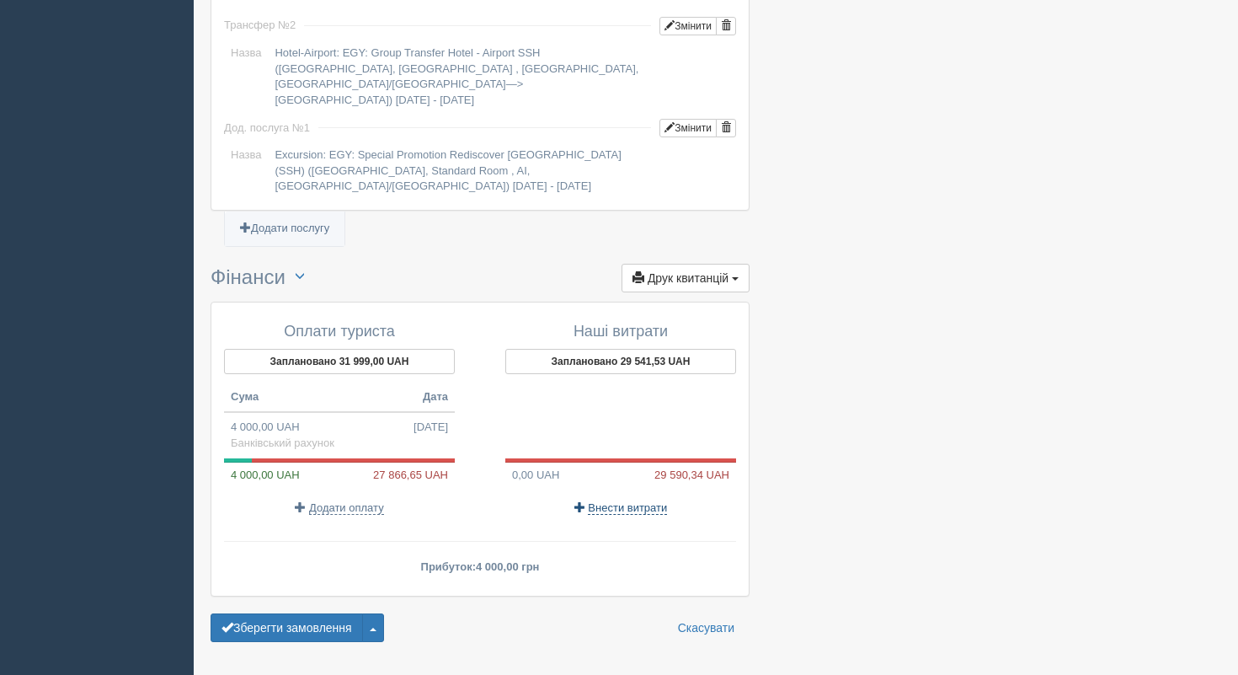
click at [658, 501] on span "Внести витрати" at bounding box center [627, 507] width 79 height 13
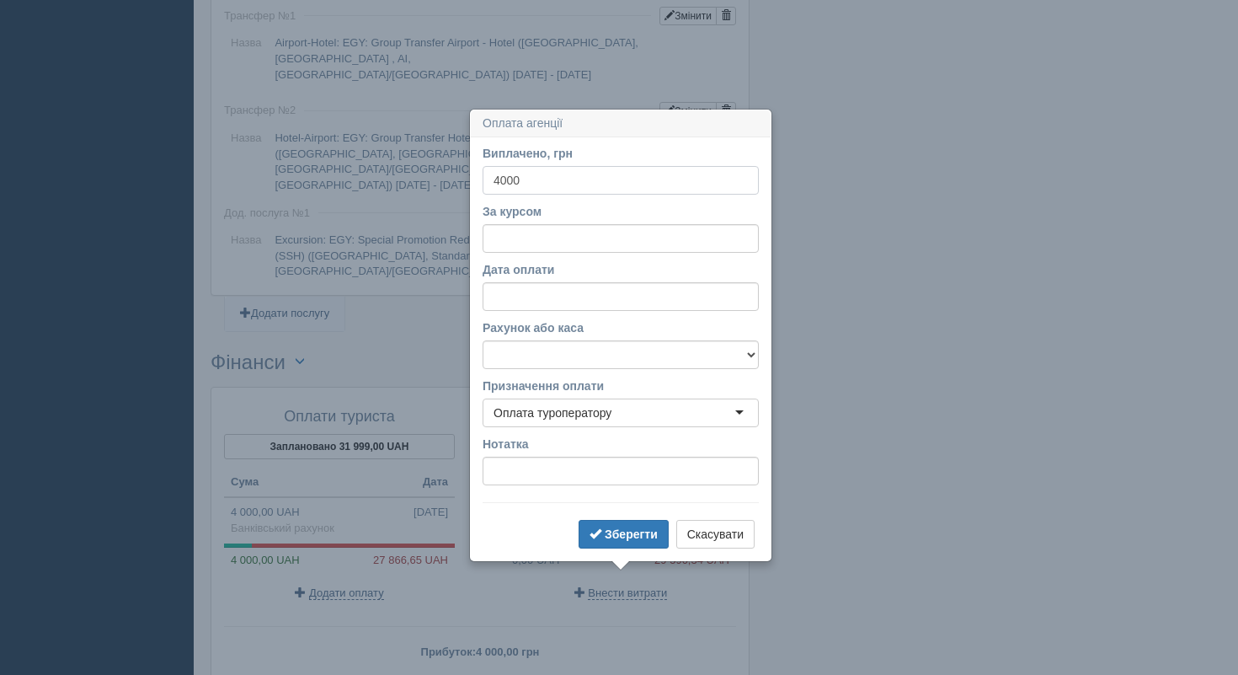
scroll to position [1658, 0]
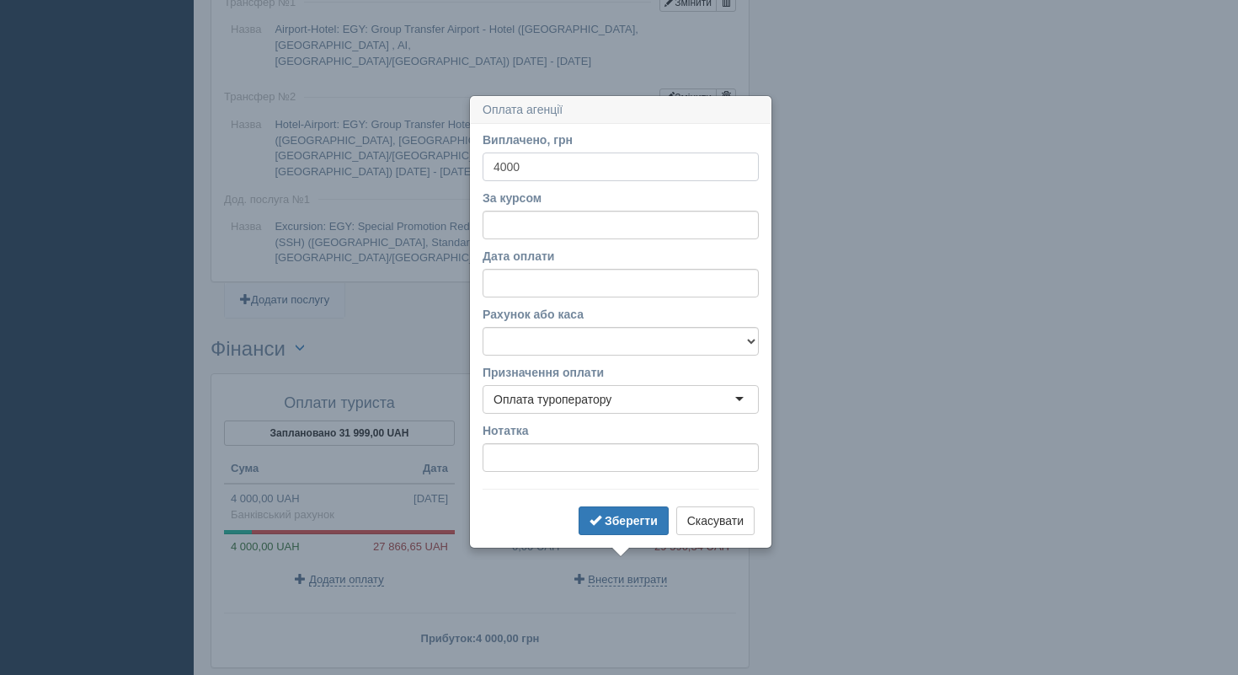
type input "4000"
click at [555, 219] on input "За курсом" at bounding box center [621, 225] width 276 height 29
type input "48.73"
click at [584, 281] on input "Дата оплати" at bounding box center [621, 283] width 276 height 29
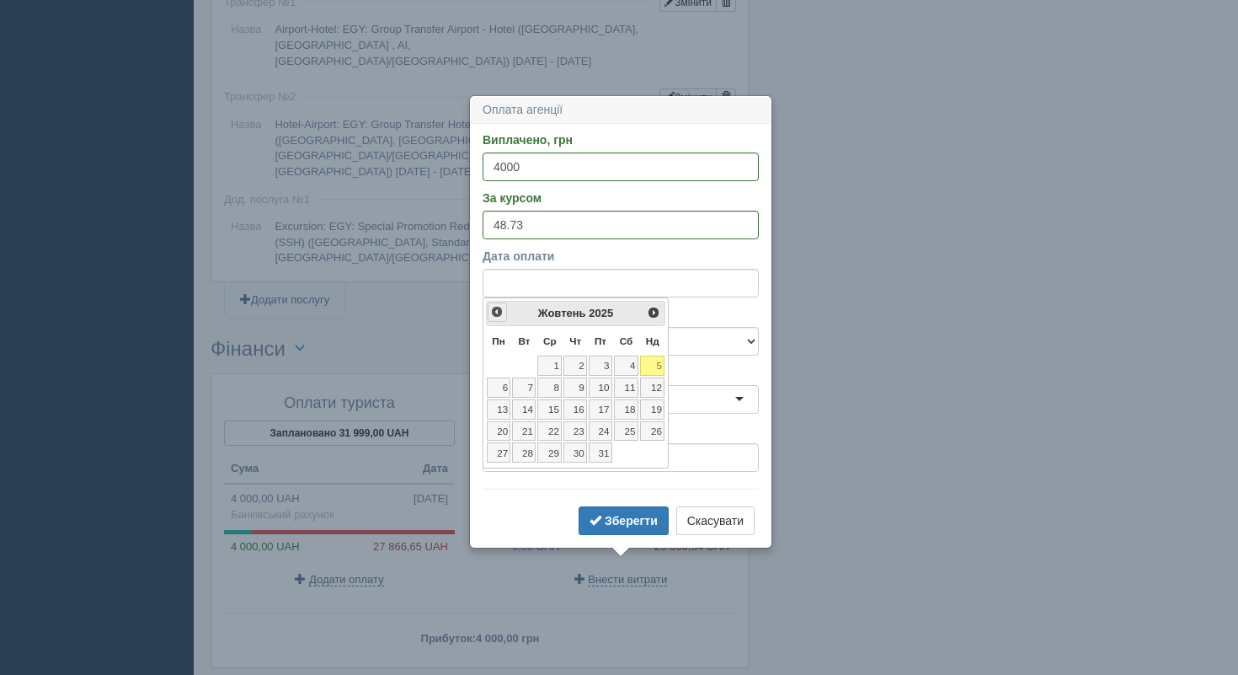
click at [494, 312] on span "<Попер" at bounding box center [496, 311] width 13 height 13
click at [503, 435] on link "22" at bounding box center [499, 431] width 24 height 20
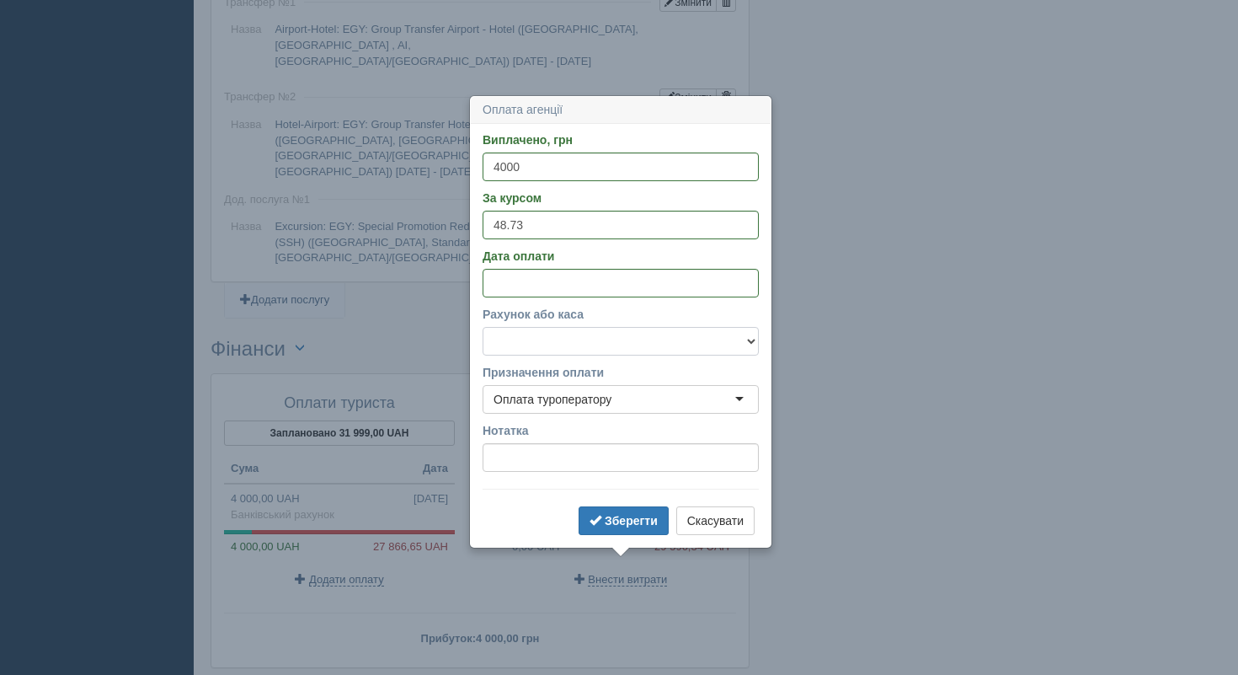
click at [550, 350] on select "Банківський рахунок Готівкова каса" at bounding box center [621, 341] width 276 height 29
select select "1189"
click at [483, 327] on select "Банківський рахунок Готівкова каса" at bounding box center [621, 341] width 276 height 29
click at [599, 523] on span "submit" at bounding box center [596, 520] width 12 height 12
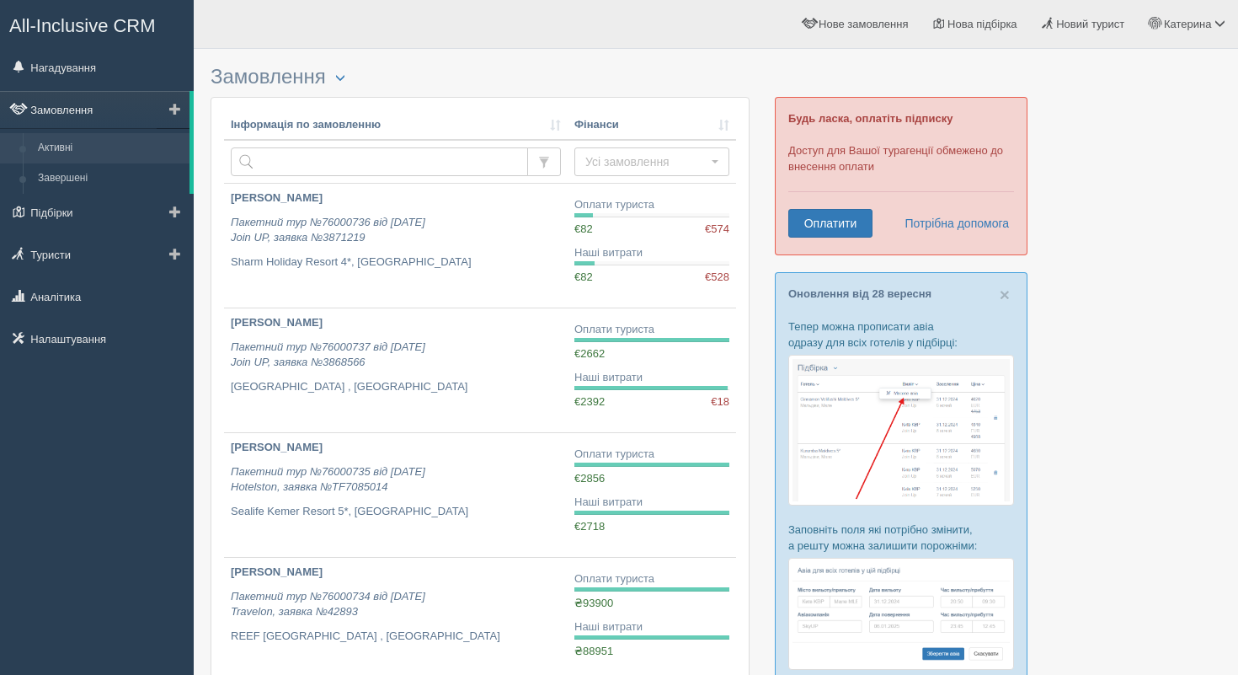
click at [103, 110] on link "Замовлення" at bounding box center [95, 109] width 190 height 37
